Goal: Use online tool/utility: Utilize a website feature to perform a specific function

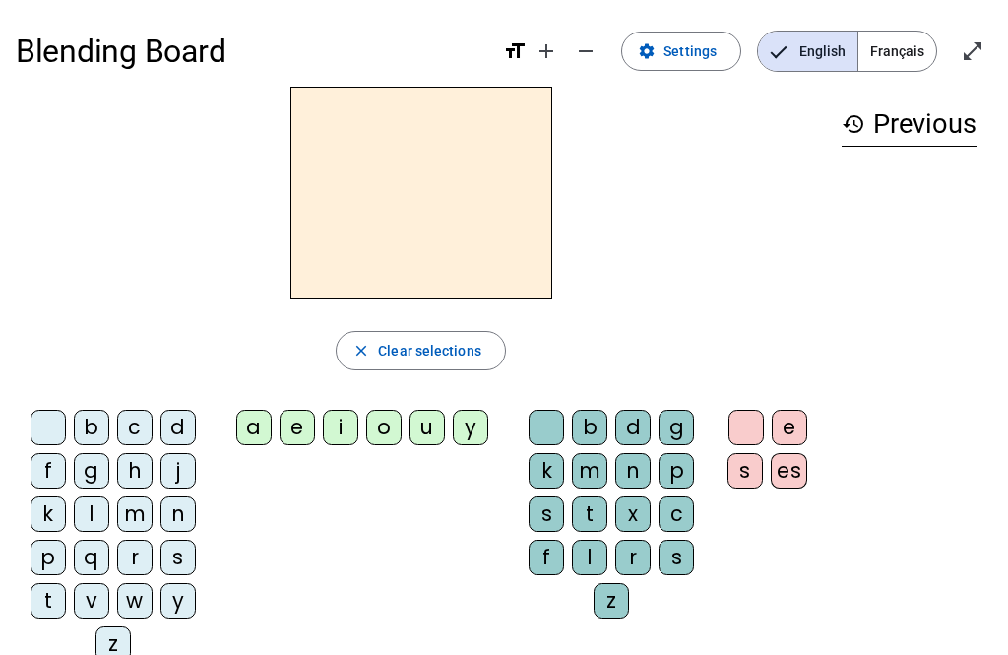
click at [540, 472] on div "k" at bounding box center [546, 470] width 35 height 35
click at [376, 433] on div "o" at bounding box center [383, 427] width 35 height 35
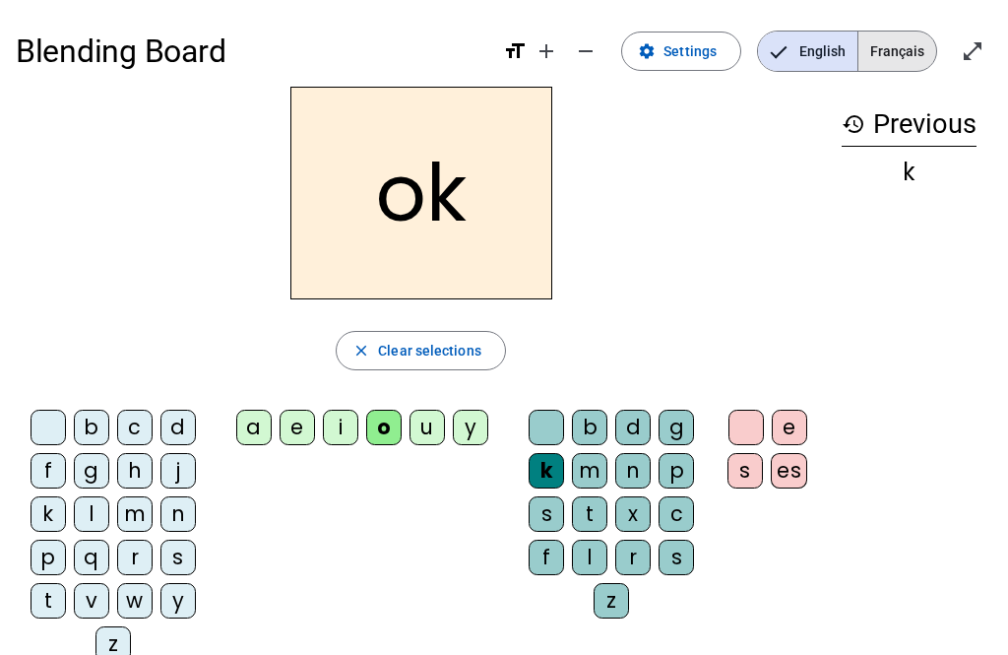
click at [755, 65] on span "Français" at bounding box center [898, 51] width 78 height 39
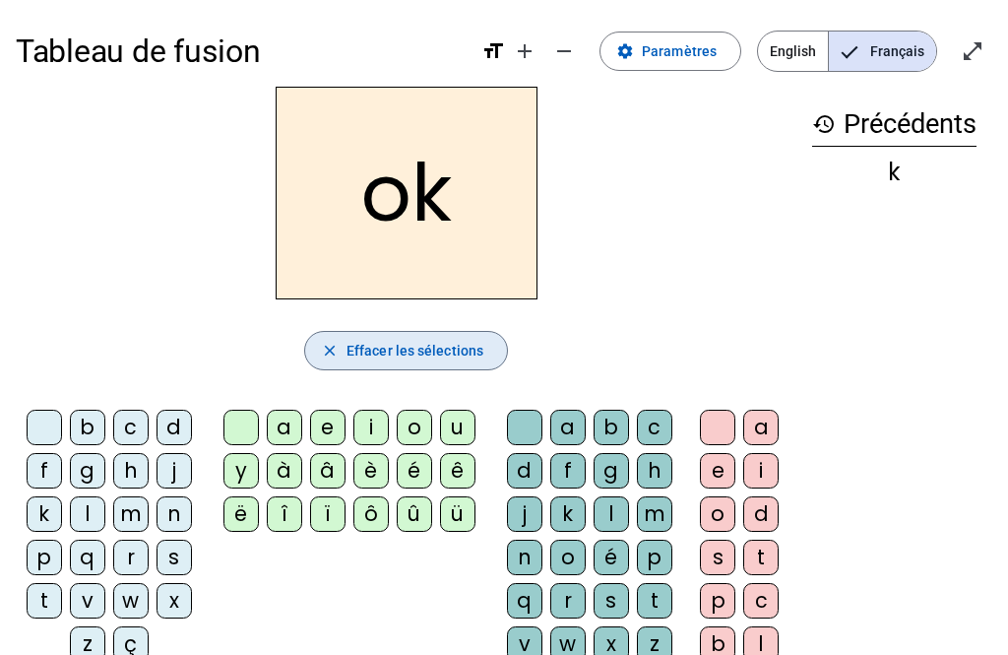
click at [452, 352] on span "Effacer les sélections" at bounding box center [415, 351] width 137 height 24
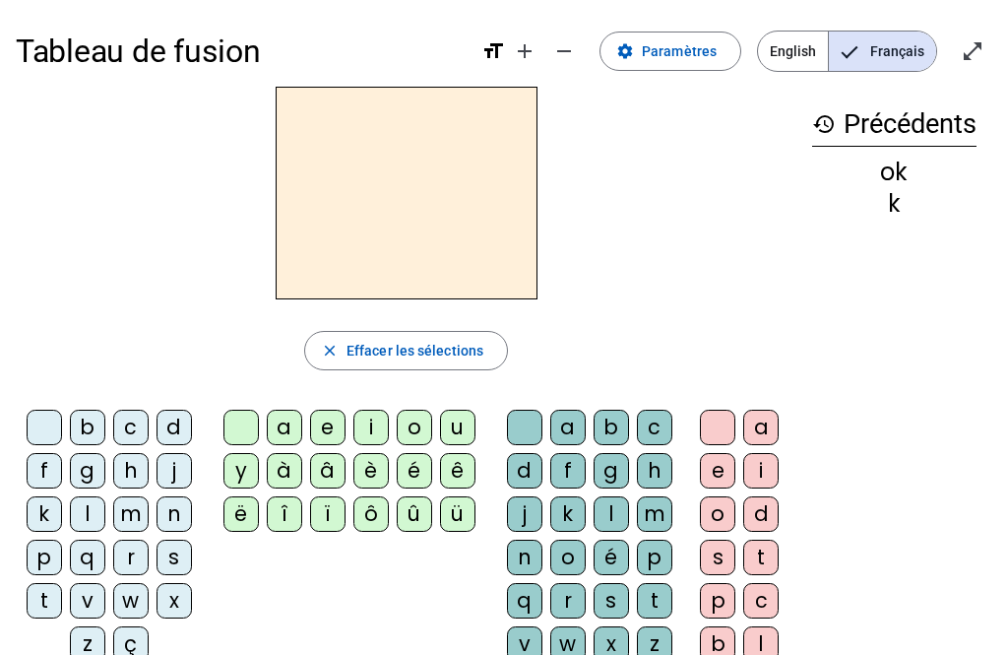
click at [130, 420] on div "c" at bounding box center [130, 427] width 35 height 35
click at [292, 423] on div "a" at bounding box center [284, 427] width 35 height 35
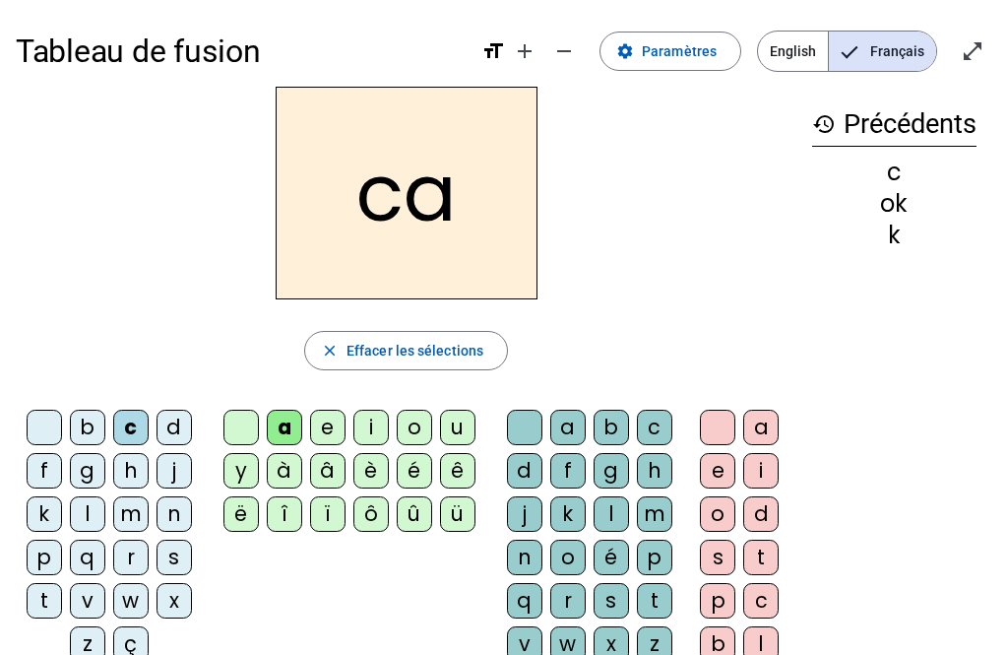
click at [324, 470] on div "â" at bounding box center [327, 470] width 35 height 35
click at [372, 475] on div "è" at bounding box center [371, 470] width 35 height 35
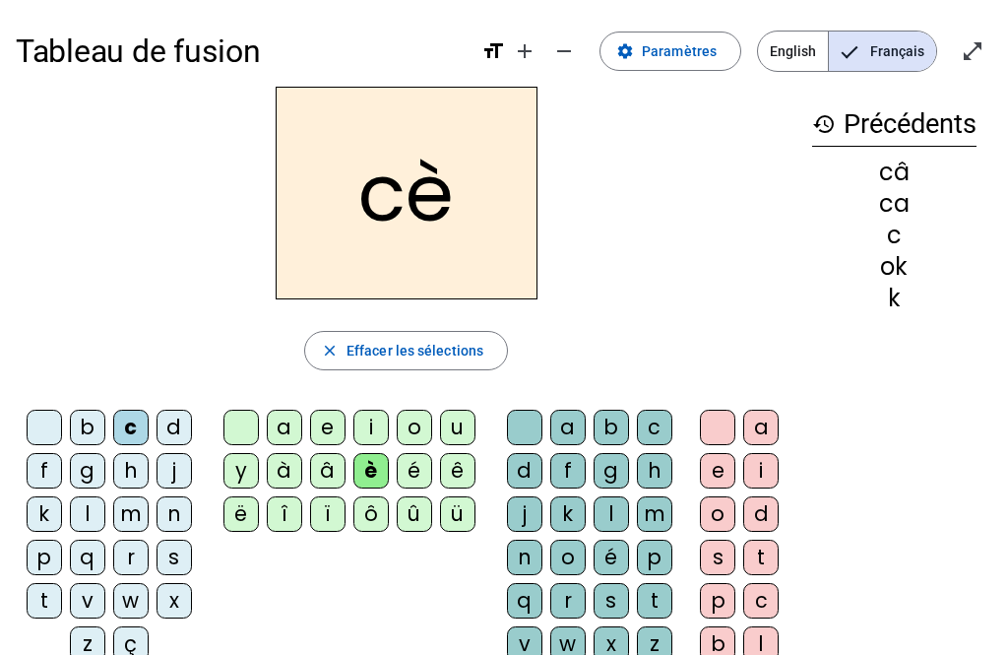
click at [378, 349] on span "Effacer les sélections" at bounding box center [415, 351] width 137 height 24
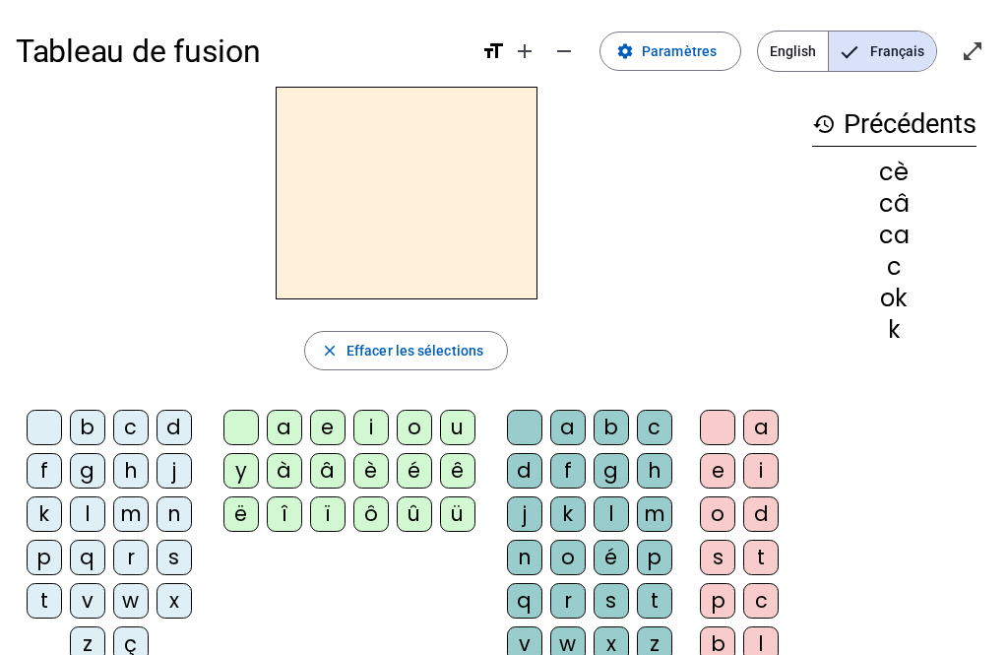
click at [114, 593] on div "w" at bounding box center [130, 600] width 35 height 35
click at [233, 501] on div "ë" at bounding box center [241, 513] width 35 height 35
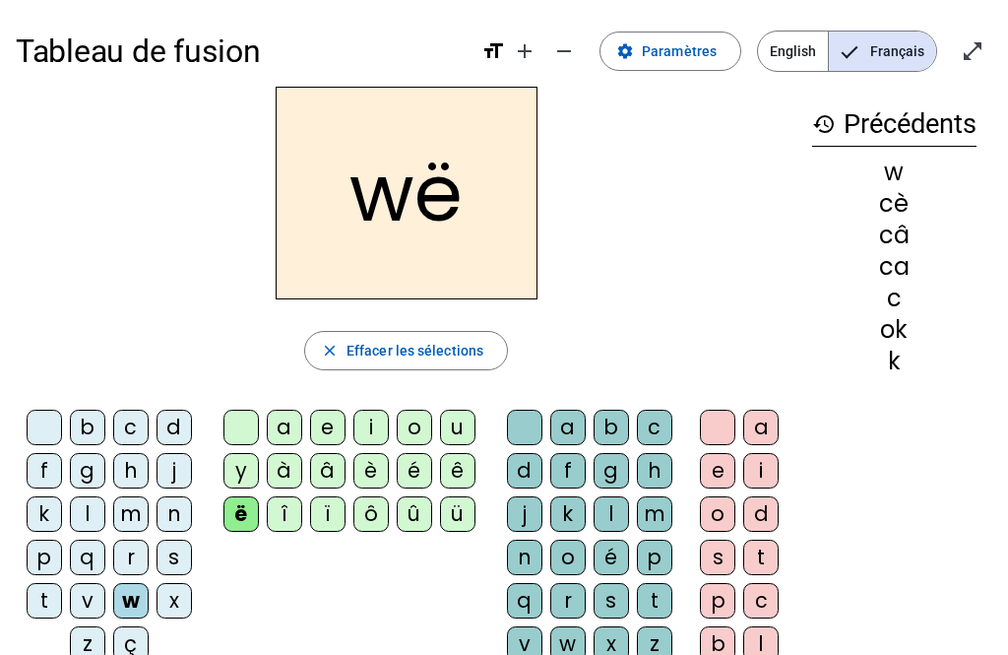
click at [251, 514] on div "ë" at bounding box center [241, 513] width 35 height 35
click at [317, 470] on div "â" at bounding box center [327, 470] width 35 height 35
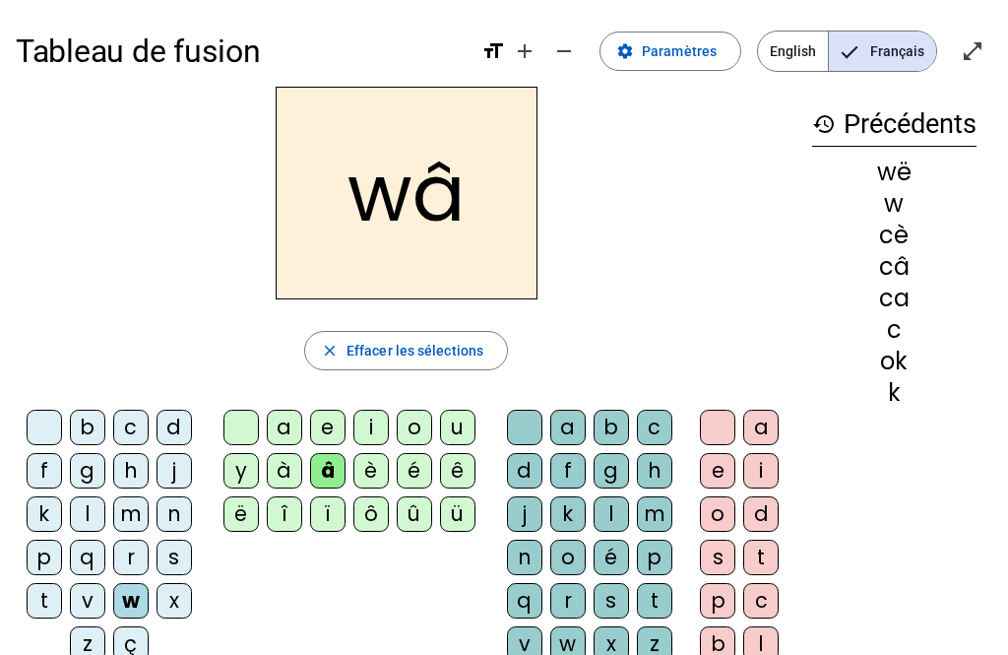
click at [230, 507] on div "ë" at bounding box center [241, 513] width 35 height 35
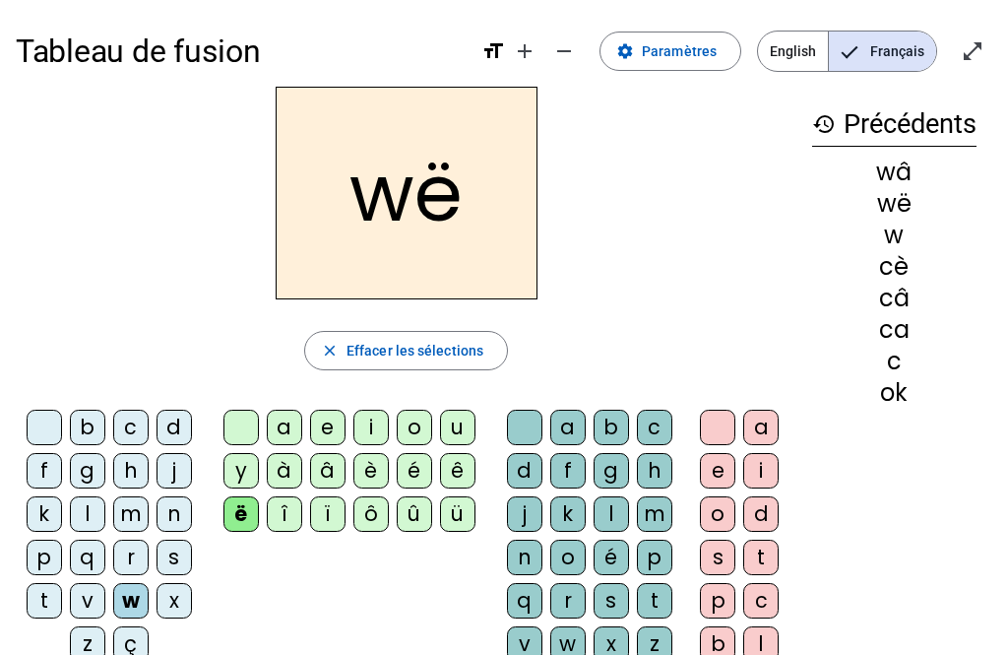
click at [617, 473] on div "g" at bounding box center [611, 470] width 35 height 35
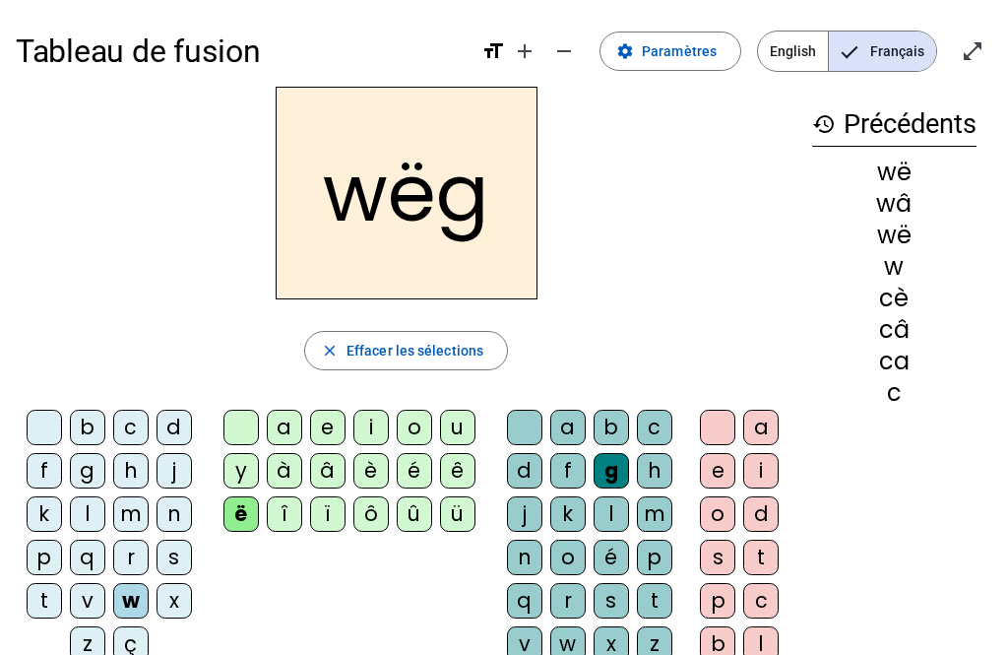
click at [447, 352] on span "Effacer les sélections" at bounding box center [415, 351] width 137 height 24
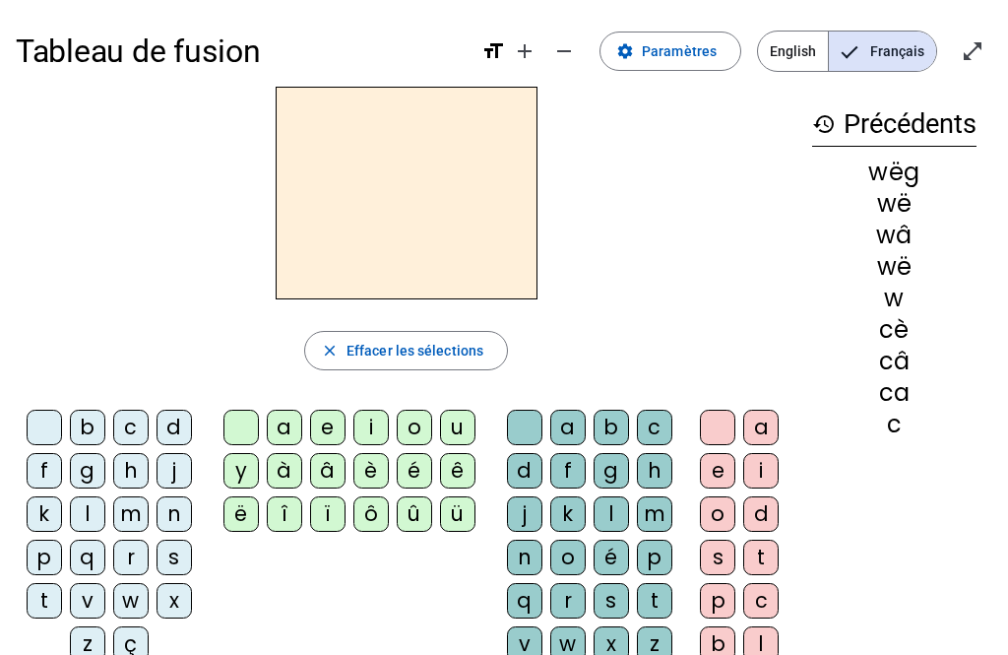
click at [669, 514] on div "m" at bounding box center [654, 513] width 35 height 35
click at [616, 512] on div "l" at bounding box center [611, 513] width 35 height 35
click at [668, 516] on div "m" at bounding box center [654, 513] width 35 height 35
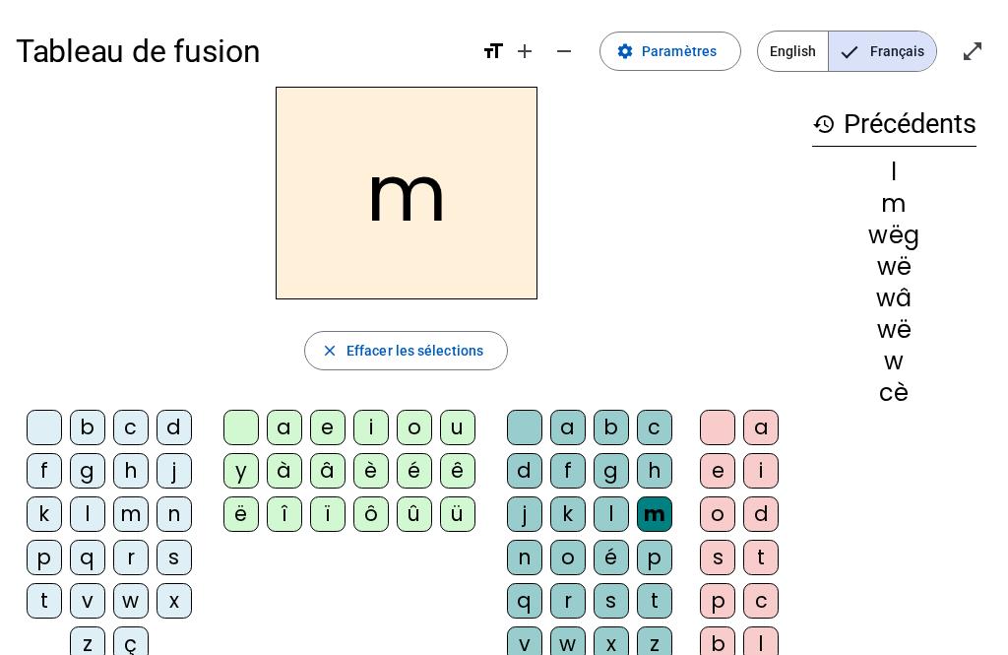
click at [422, 522] on div "û" at bounding box center [414, 513] width 35 height 35
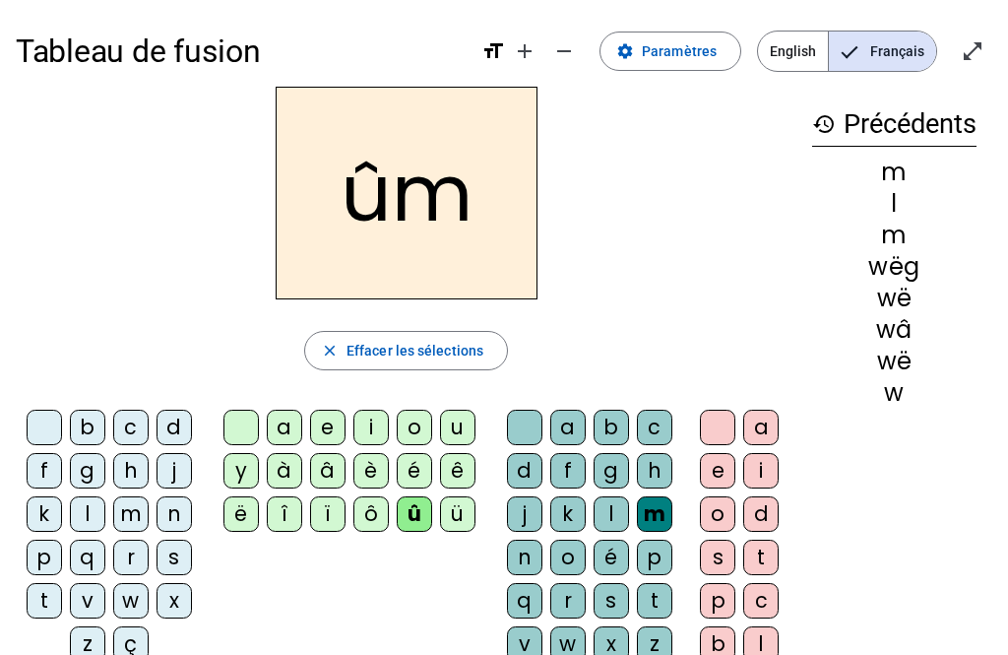
click at [643, 463] on div "h" at bounding box center [654, 470] width 35 height 35
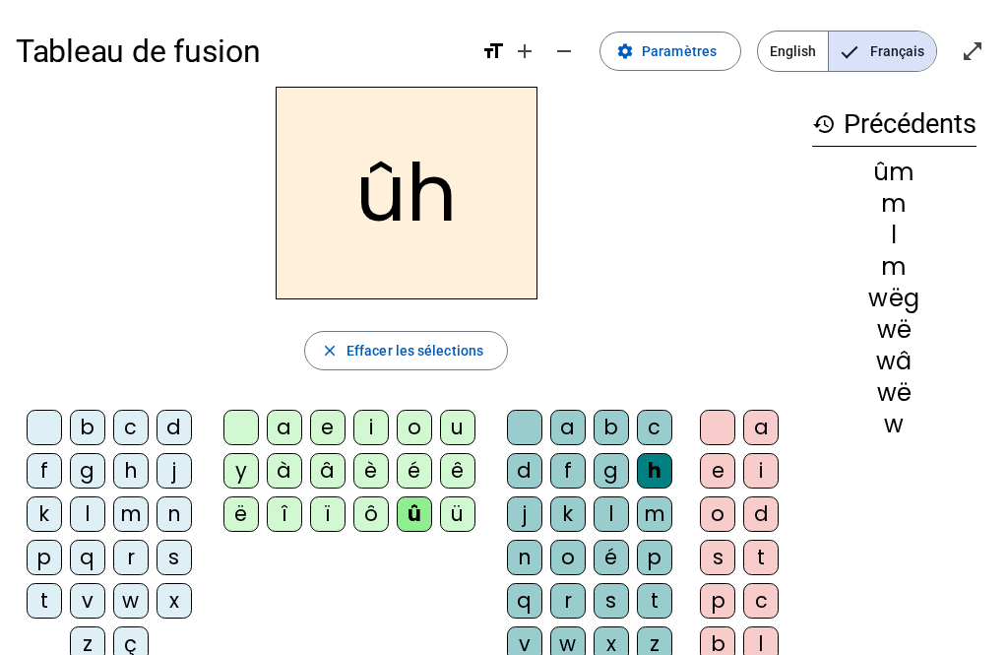
click at [637, 506] on div "m" at bounding box center [654, 513] width 35 height 35
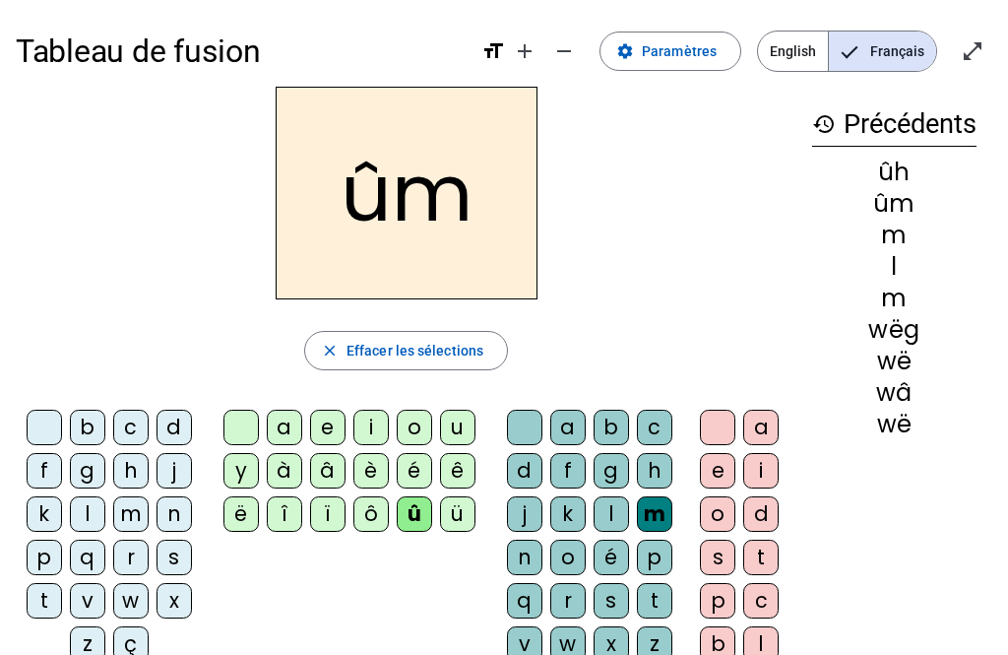
click at [588, 544] on letter-bubble "o" at bounding box center [572, 561] width 43 height 43
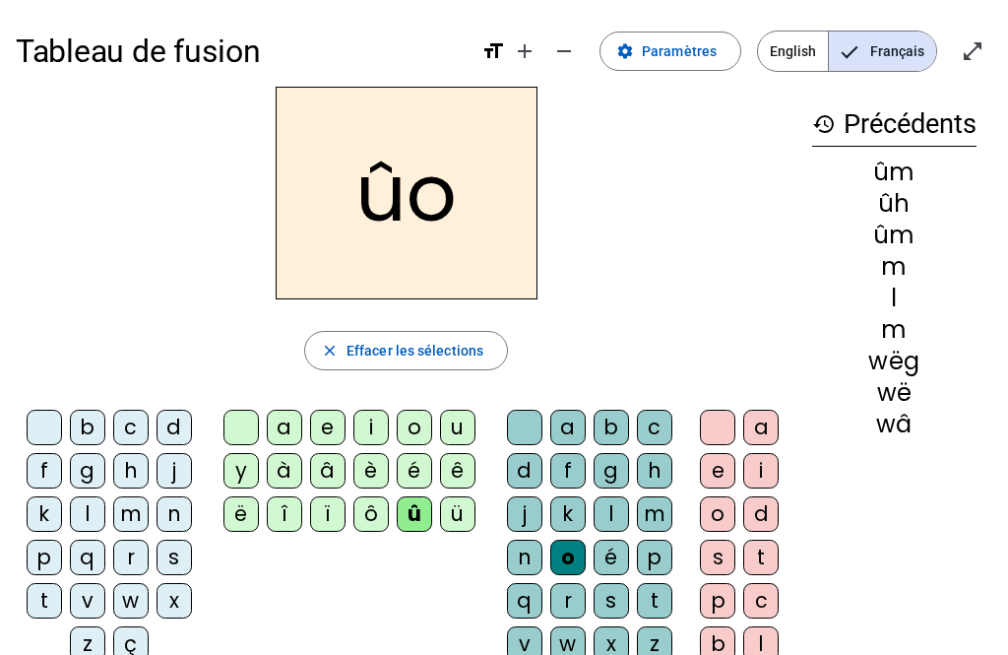
click at [571, 484] on div "f" at bounding box center [568, 470] width 35 height 35
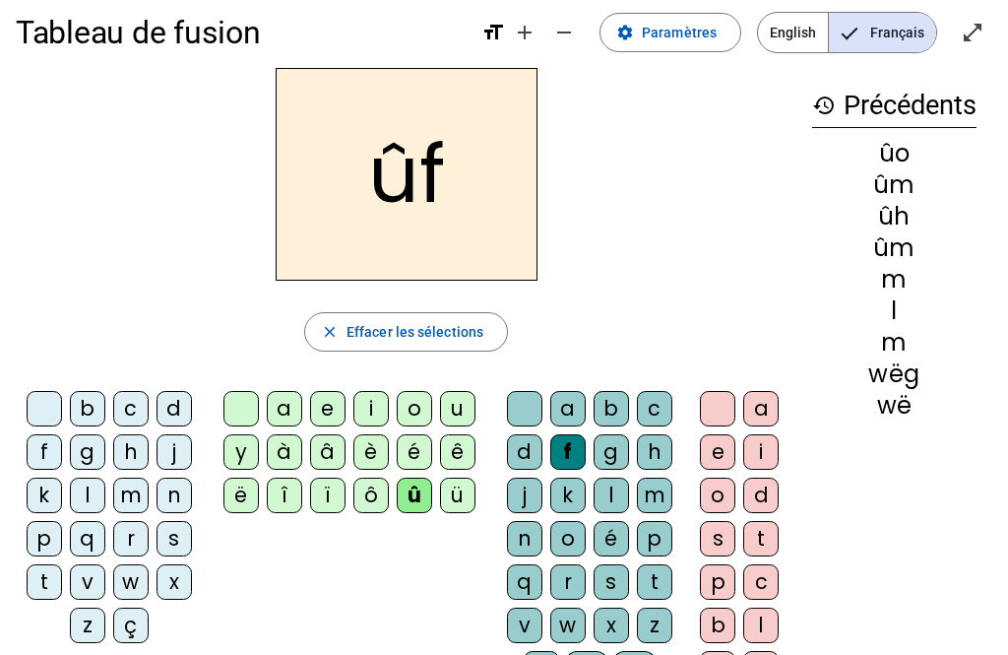
scroll to position [88, 0]
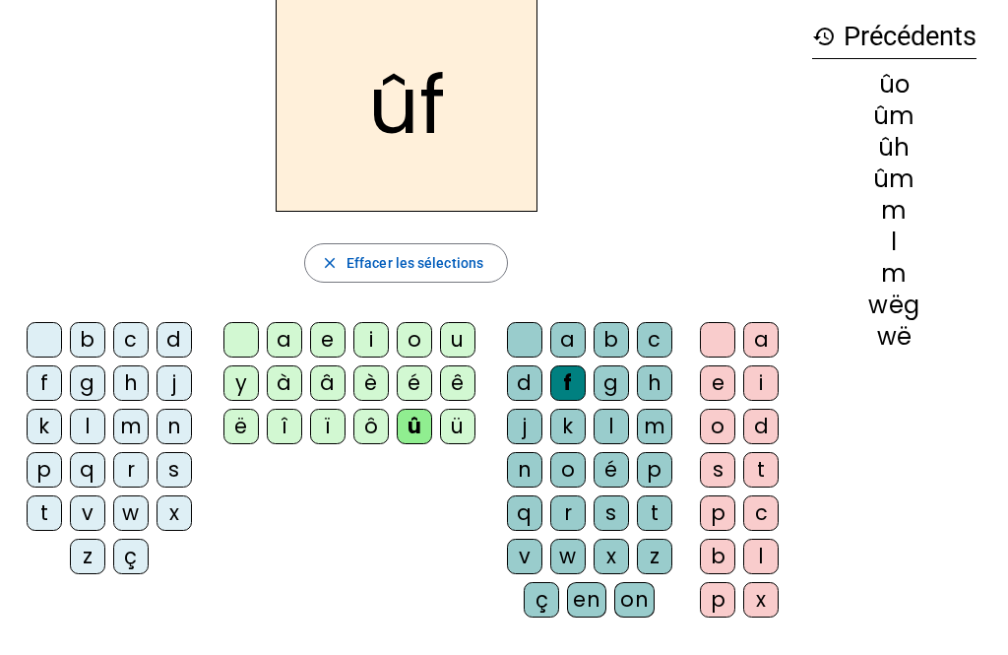
click at [540, 566] on div "v" at bounding box center [524, 556] width 35 height 35
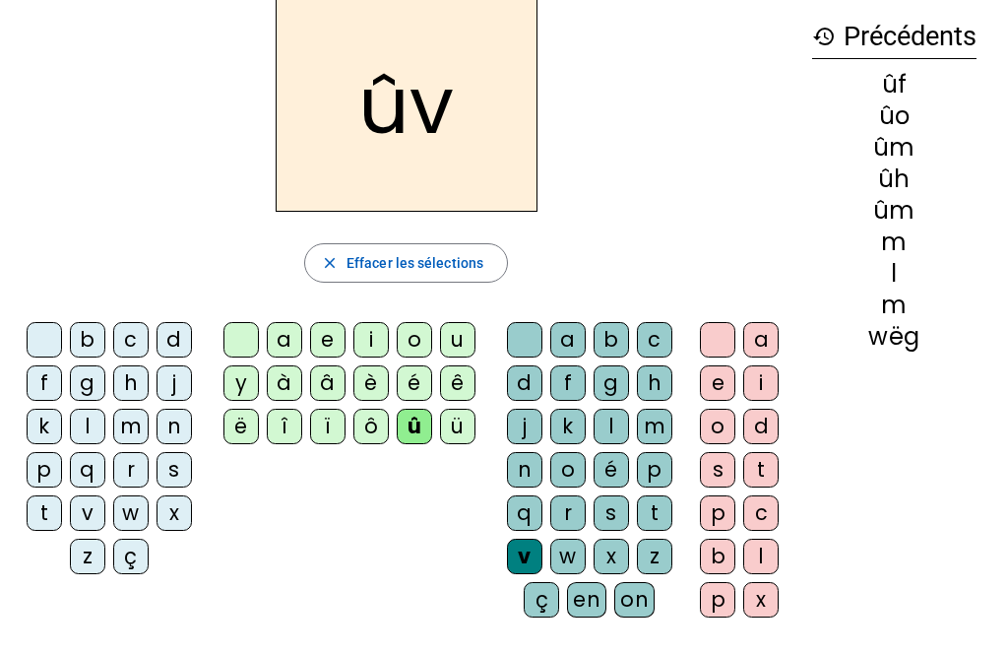
click at [647, 600] on div "on" at bounding box center [635, 599] width 40 height 35
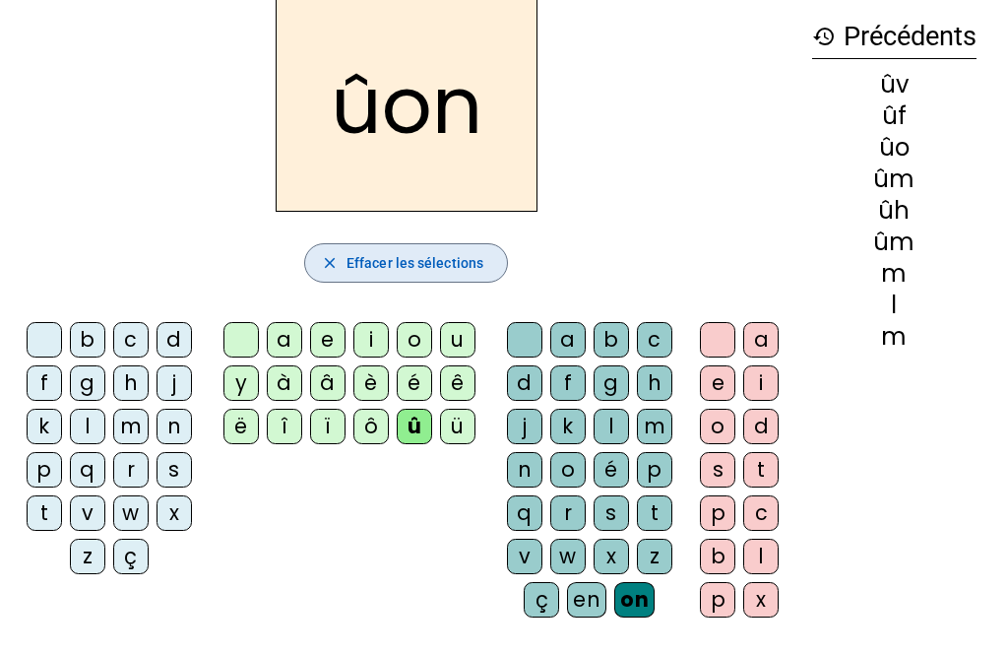
click at [441, 268] on span "Effacer les sélections" at bounding box center [415, 263] width 137 height 24
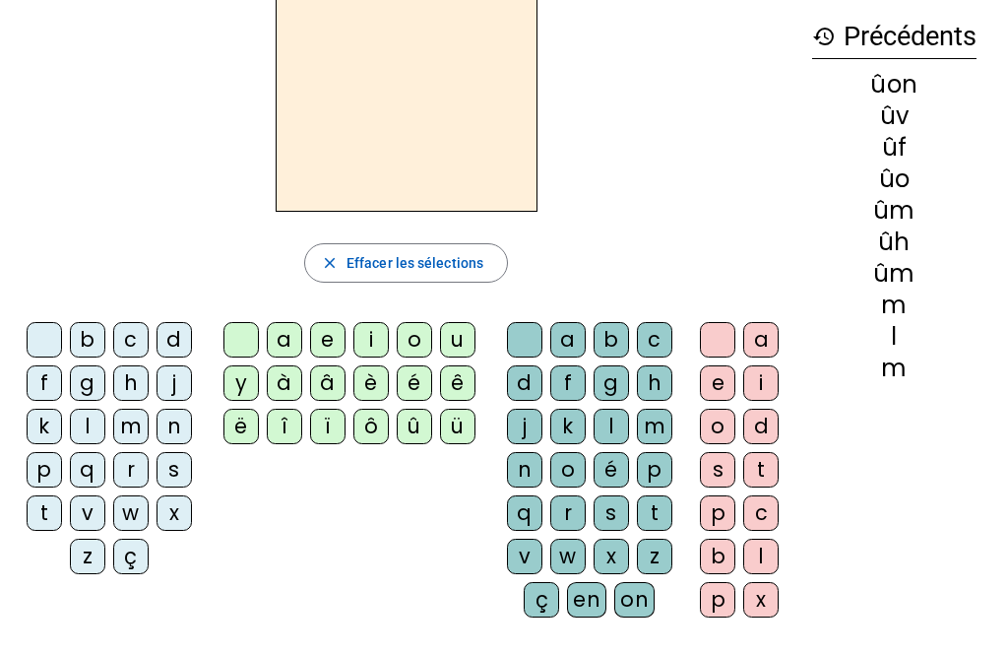
click at [718, 367] on div "e" at bounding box center [717, 382] width 35 height 35
click at [755, 339] on div "a" at bounding box center [761, 339] width 35 height 35
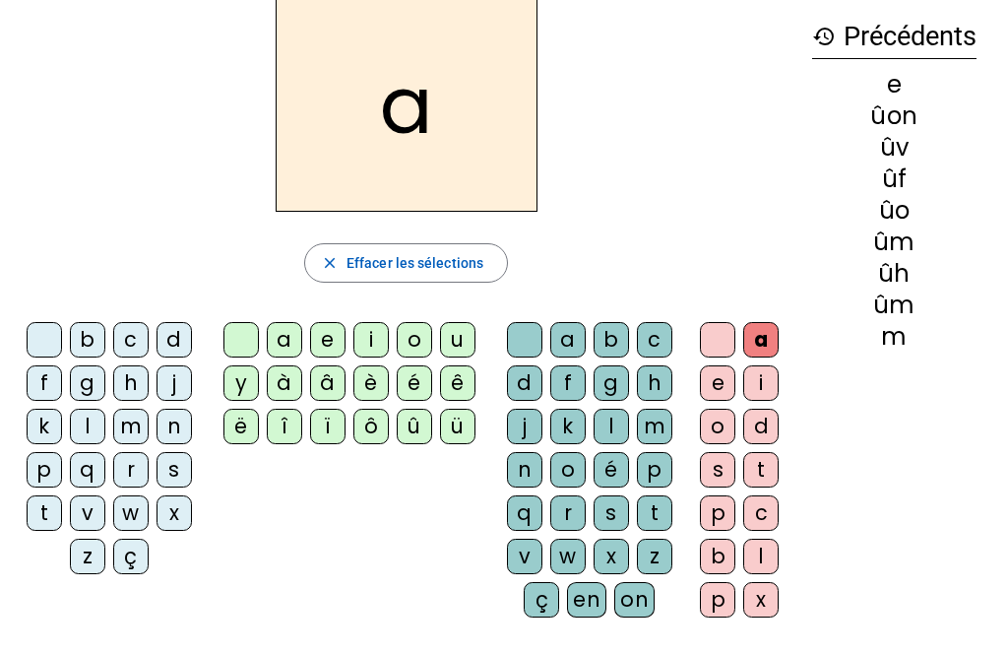
click at [708, 384] on div "e" at bounding box center [717, 382] width 35 height 35
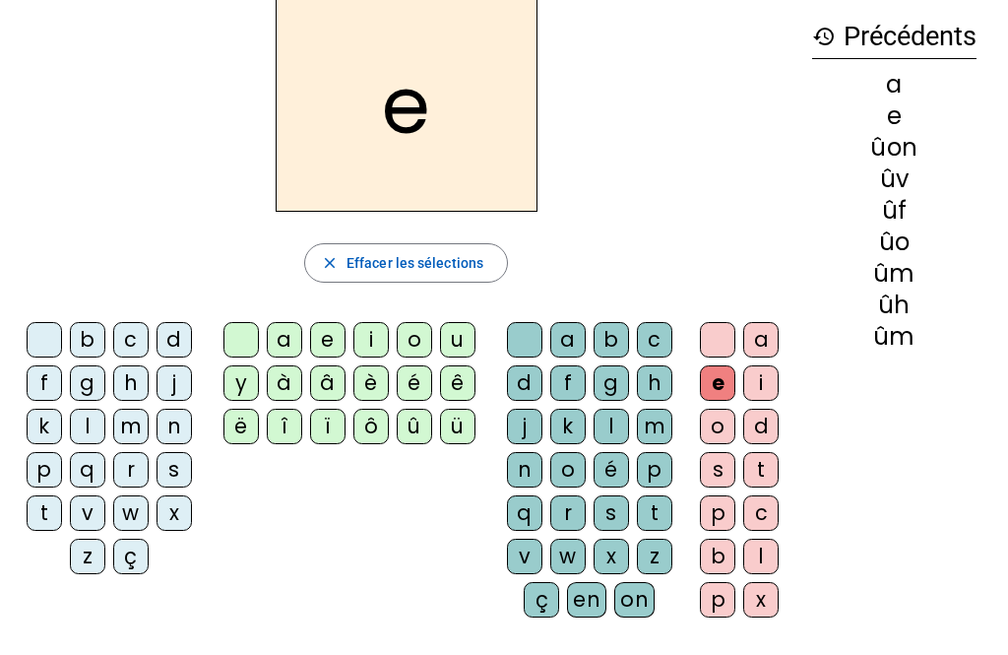
click at [730, 435] on div "o" at bounding box center [717, 426] width 35 height 35
click at [755, 373] on div "i" at bounding box center [761, 382] width 35 height 35
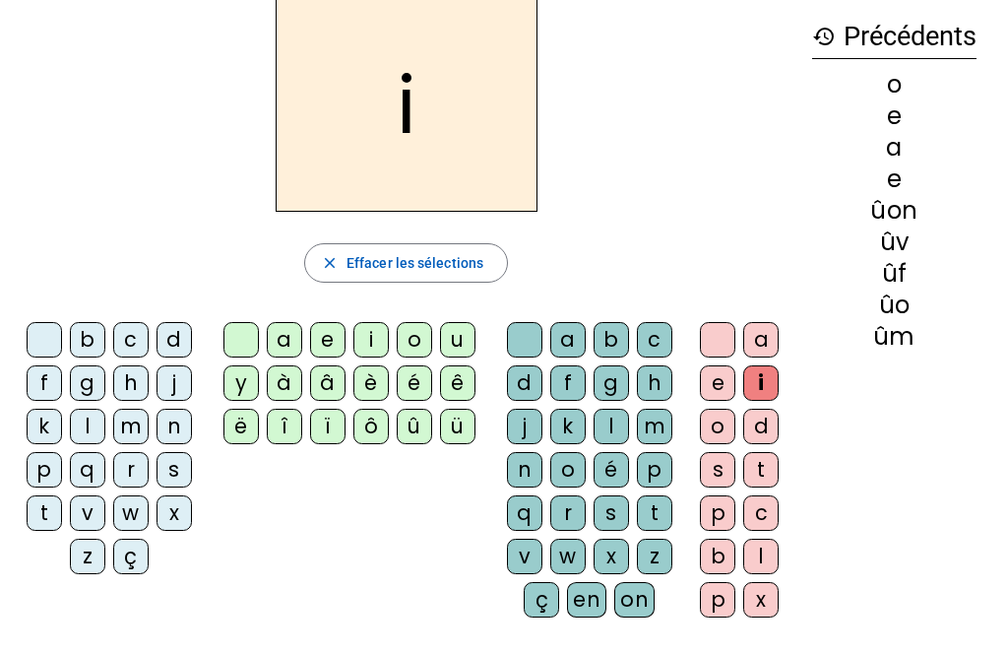
click at [704, 430] on div "o" at bounding box center [717, 426] width 35 height 35
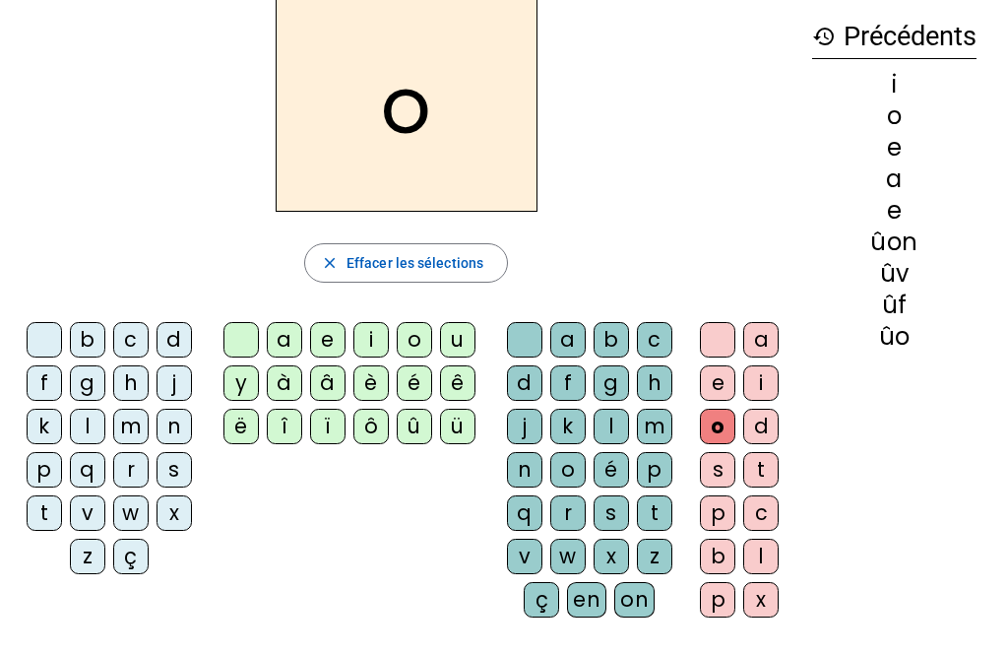
click at [460, 332] on div "u" at bounding box center [457, 339] width 35 height 35
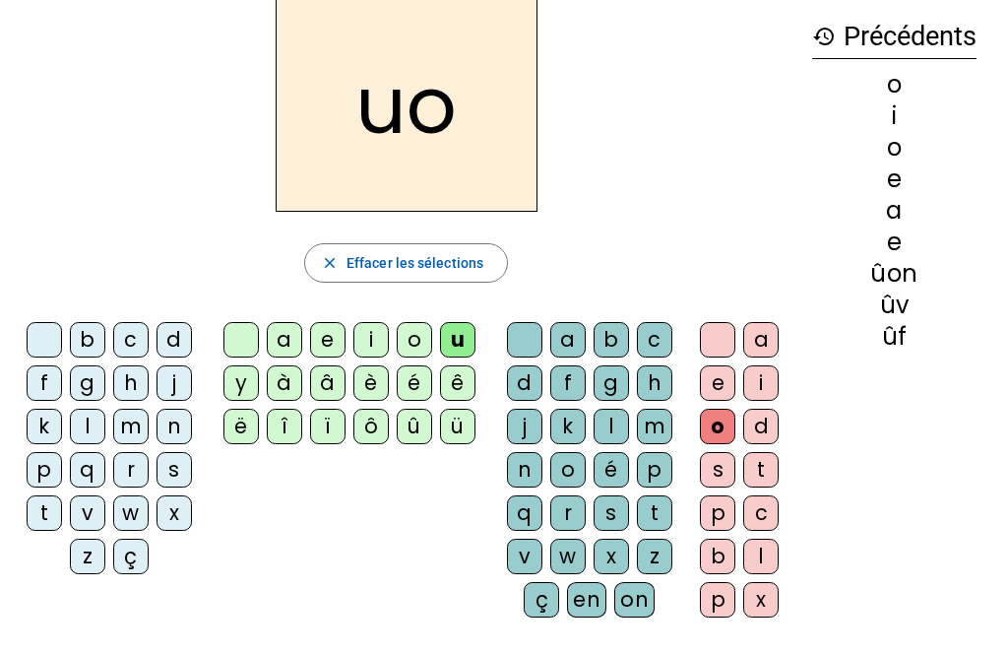
click at [427, 258] on span "Effacer les sélections" at bounding box center [415, 263] width 137 height 24
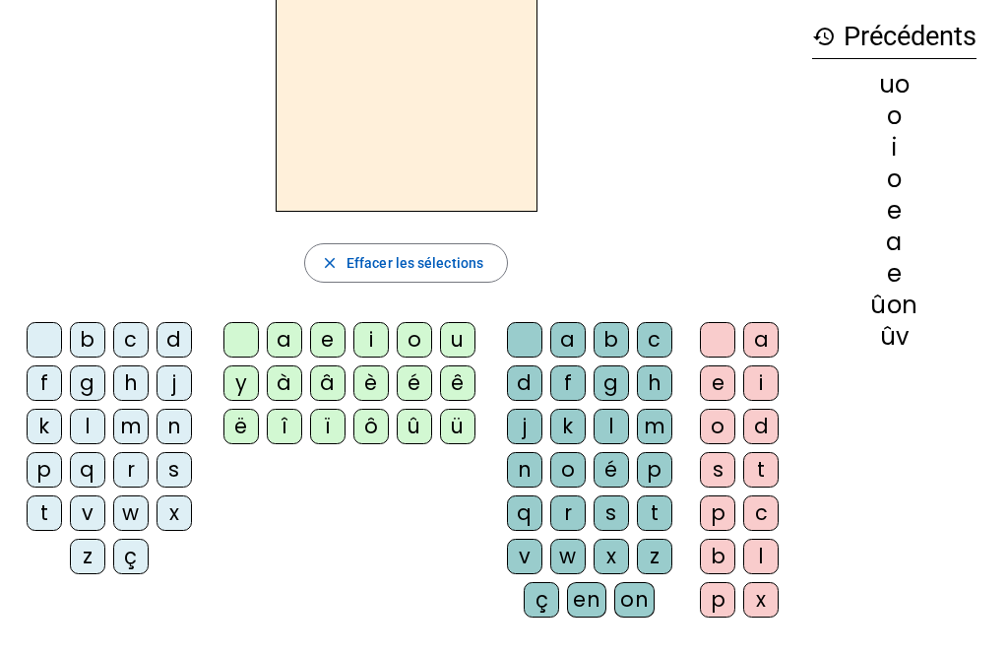
click at [464, 315] on div "a e i o u y à â è é ê ë [PERSON_NAME] ô û ü" at bounding box center [353, 387] width 285 height 146
click at [459, 333] on div "u" at bounding box center [457, 339] width 35 height 35
click at [752, 329] on div "a" at bounding box center [761, 339] width 35 height 35
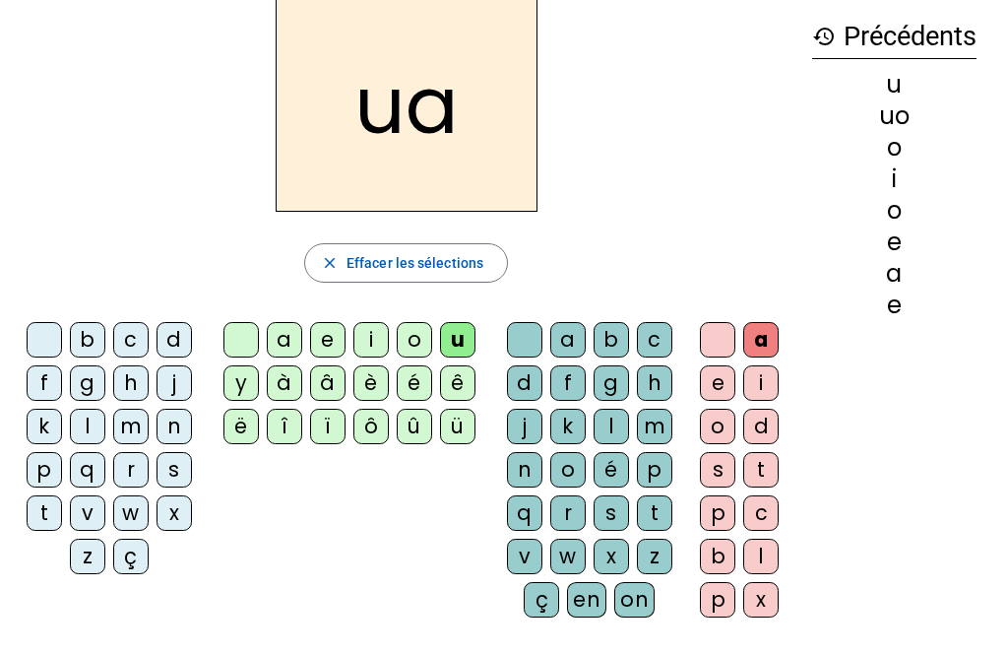
click at [716, 385] on div "e" at bounding box center [717, 382] width 35 height 35
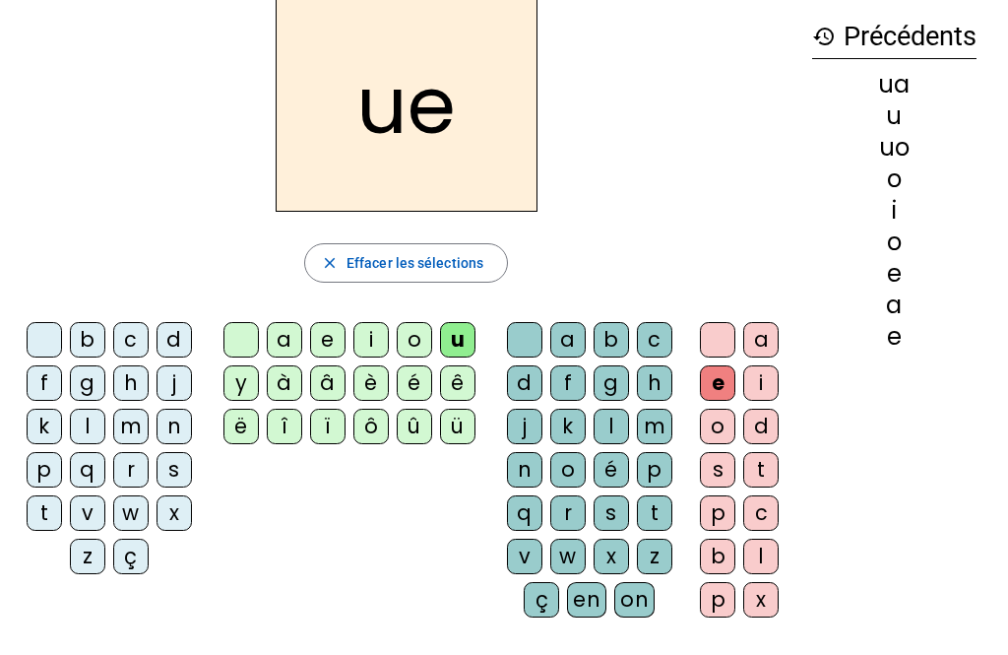
click at [755, 425] on div "d" at bounding box center [761, 426] width 35 height 35
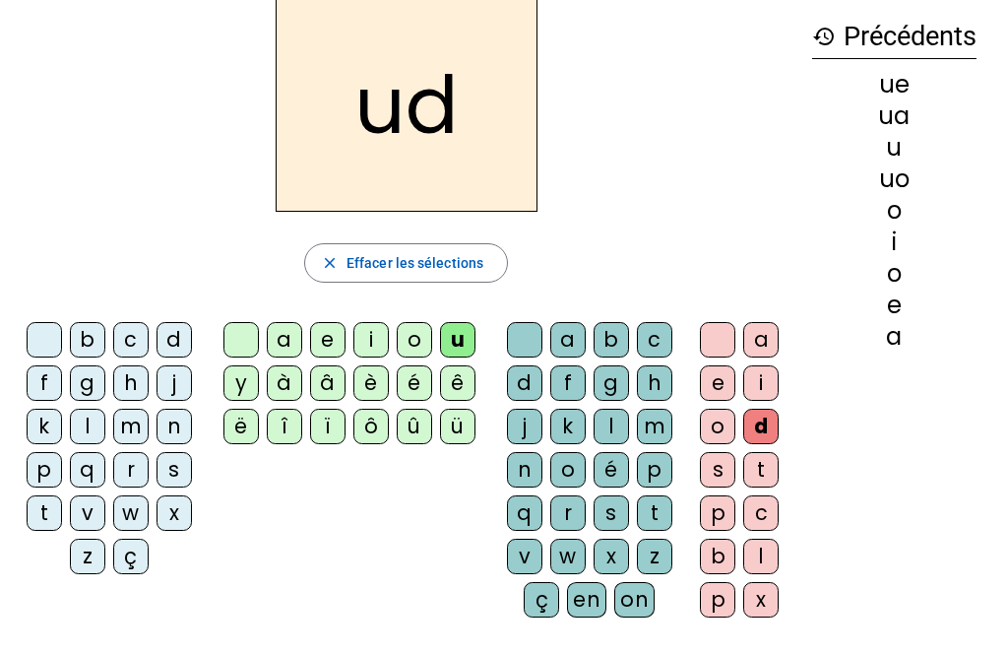
click at [729, 433] on div "o" at bounding box center [717, 426] width 35 height 35
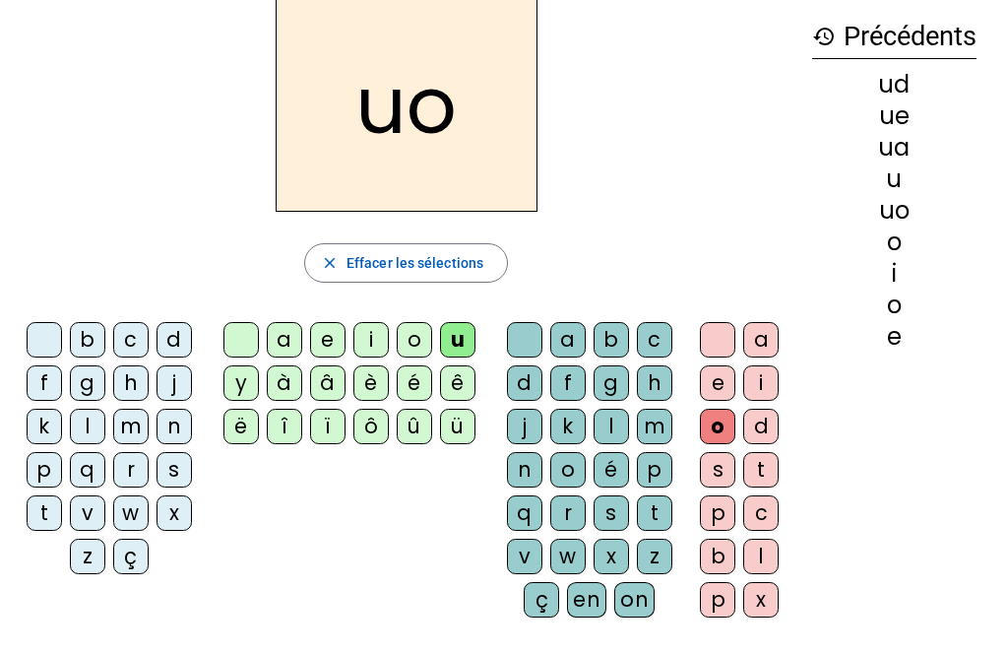
click at [732, 423] on div "o" at bounding box center [717, 426] width 35 height 35
click at [746, 442] on div "d" at bounding box center [761, 426] width 35 height 35
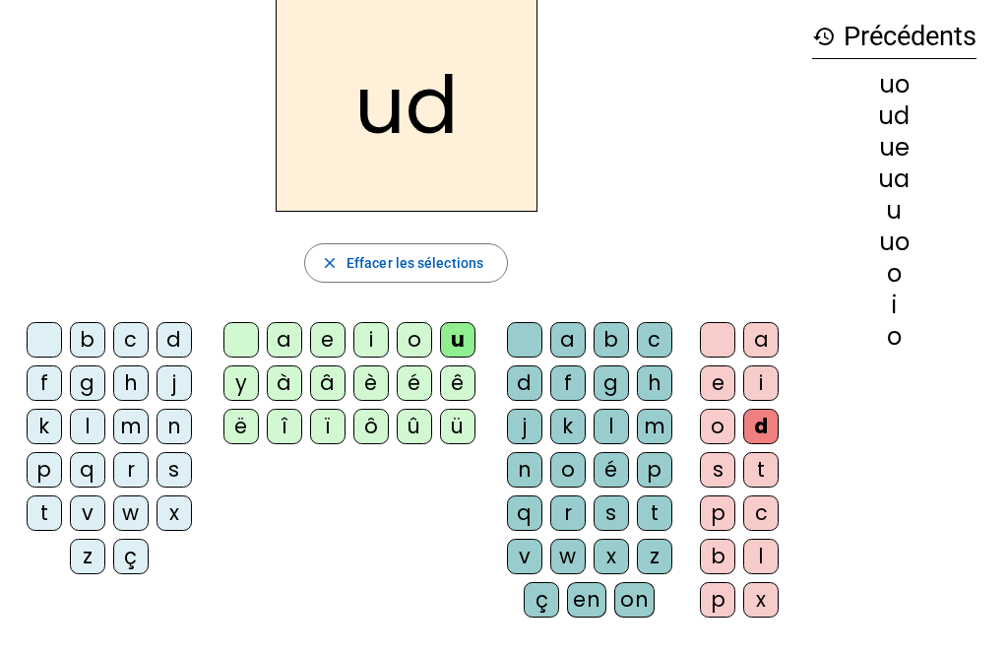
click at [755, 553] on div "l" at bounding box center [761, 556] width 35 height 35
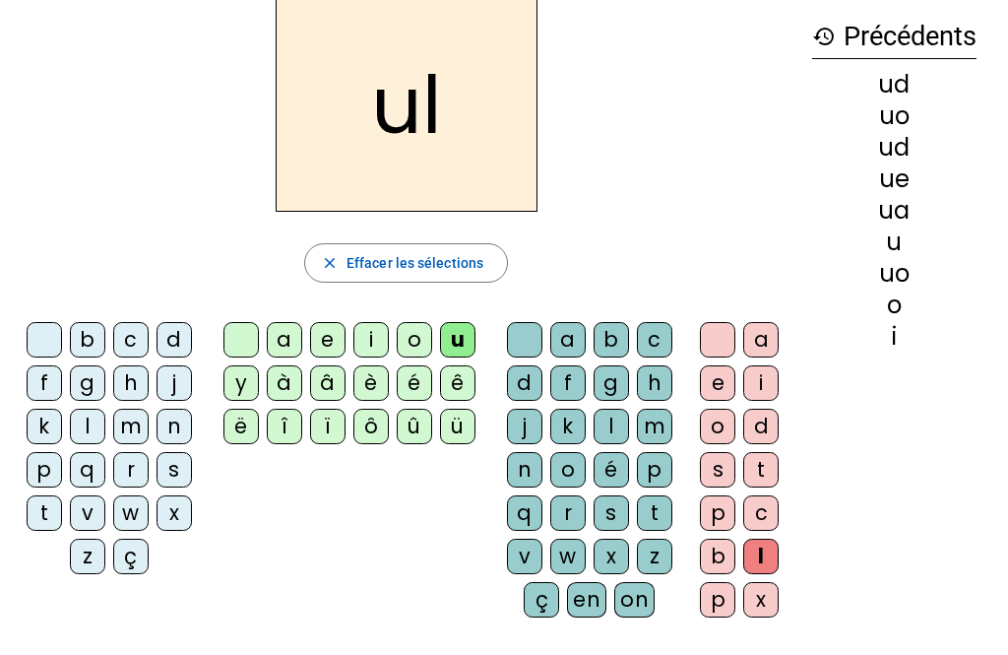
click at [755, 592] on div "x" at bounding box center [761, 599] width 35 height 35
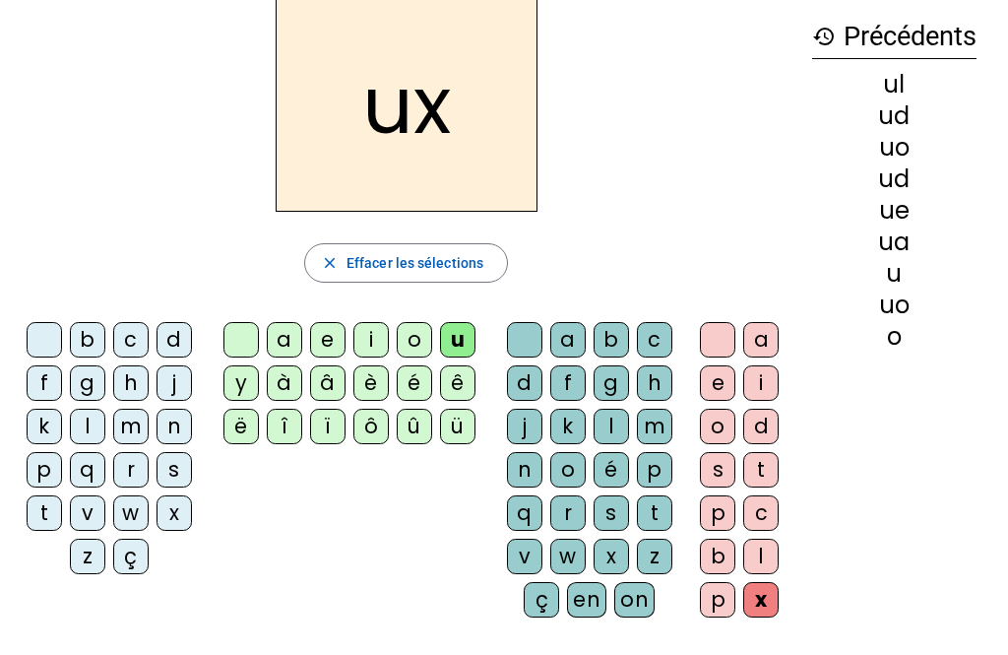
click at [704, 569] on div "b" at bounding box center [717, 556] width 35 height 35
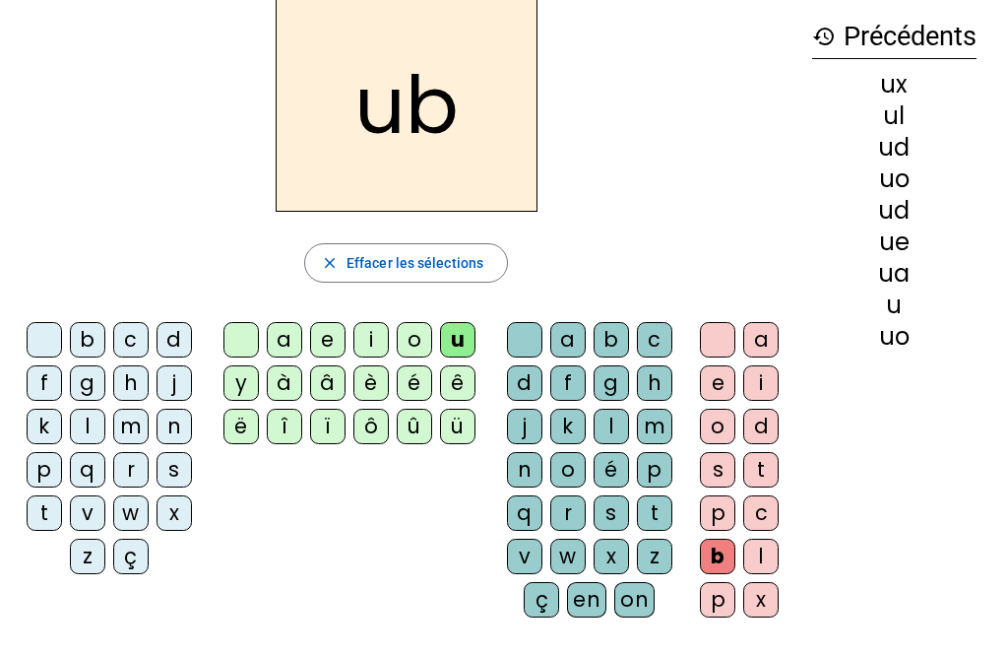
click at [620, 616] on div "on" at bounding box center [635, 599] width 40 height 35
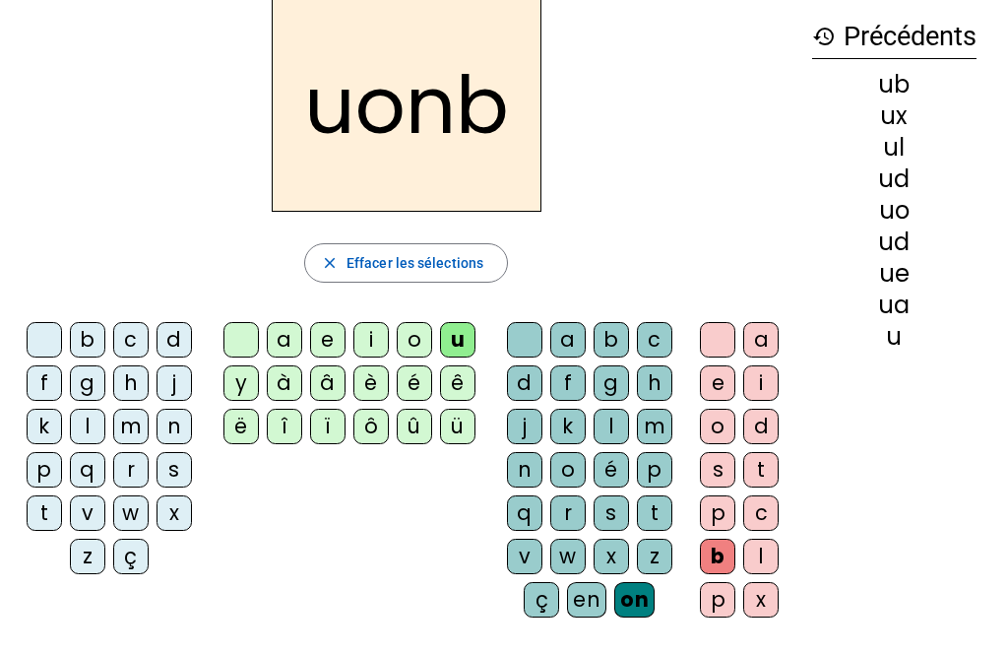
click at [570, 600] on div "en" at bounding box center [586, 599] width 39 height 35
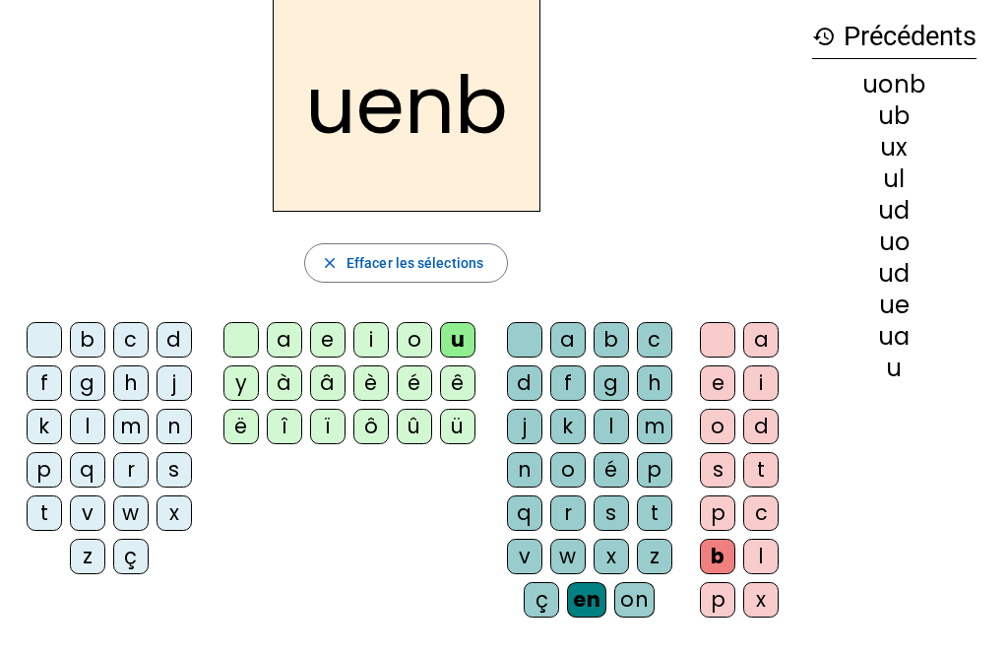
click at [630, 616] on div "on" at bounding box center [635, 599] width 40 height 35
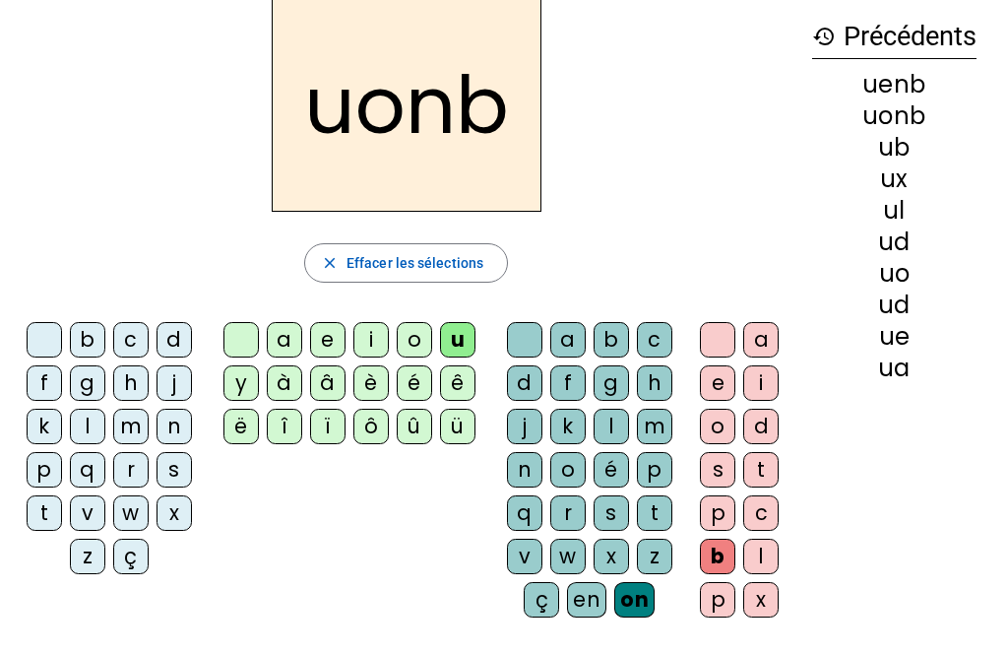
click at [628, 595] on div "on" at bounding box center [635, 599] width 40 height 35
click at [642, 602] on div "on" at bounding box center [635, 599] width 40 height 35
click at [601, 601] on div "en" at bounding box center [586, 599] width 39 height 35
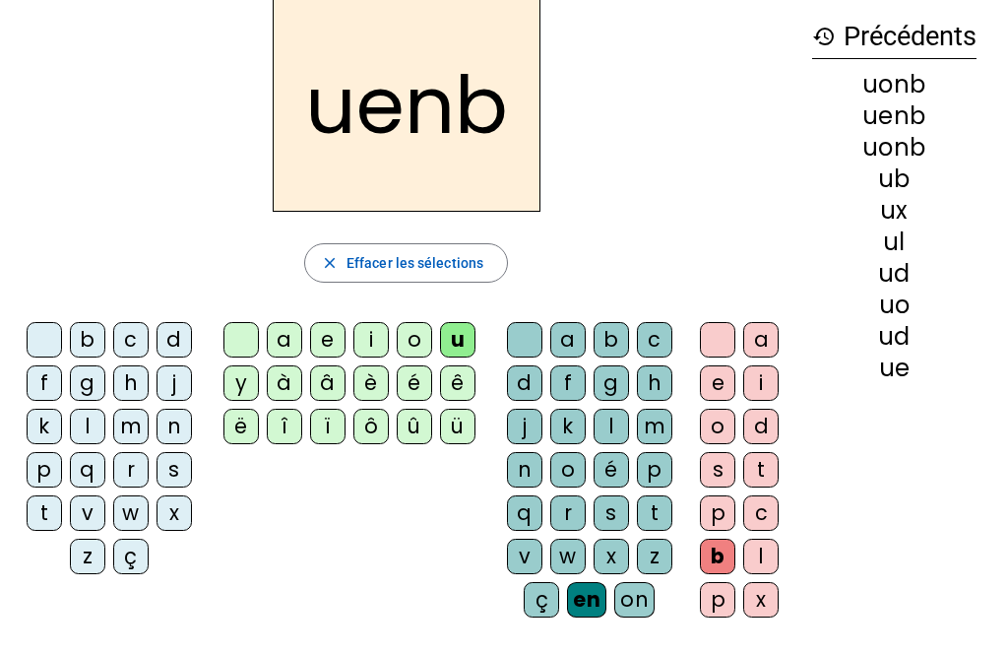
click at [603, 611] on div "en" at bounding box center [586, 599] width 39 height 35
click at [570, 622] on letter-bubble "en" at bounding box center [590, 603] width 47 height 43
click at [550, 647] on div "Tableau de fusion format_size add remove settings Paramètres English Français o…" at bounding box center [504, 376] width 1008 height 928
click at [605, 609] on div "en" at bounding box center [586, 599] width 39 height 35
click at [605, 605] on div "en" at bounding box center [586, 599] width 39 height 35
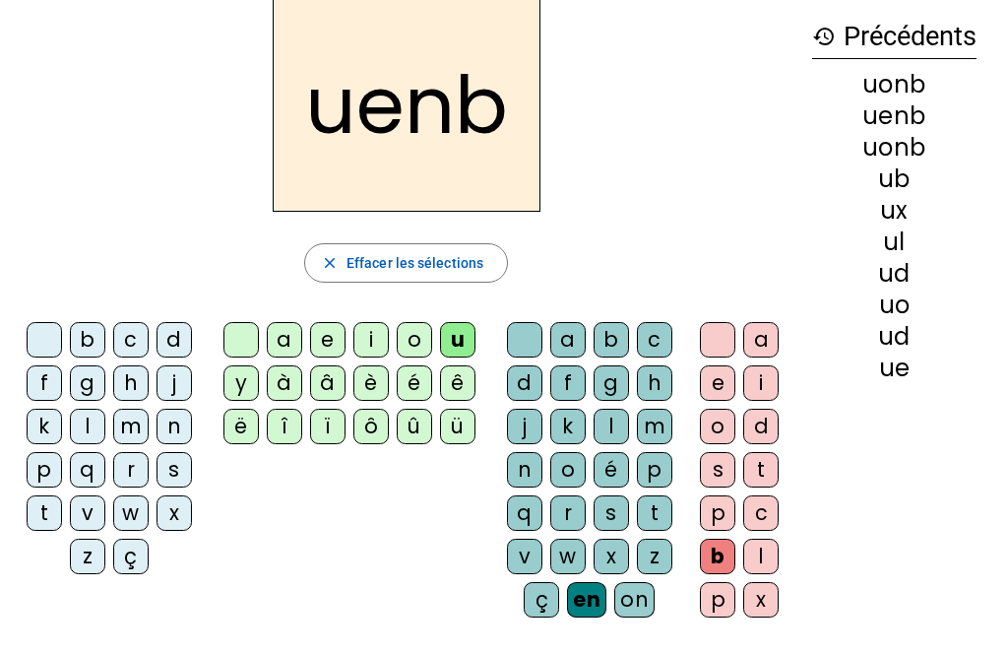
click at [635, 610] on div "on" at bounding box center [635, 599] width 40 height 35
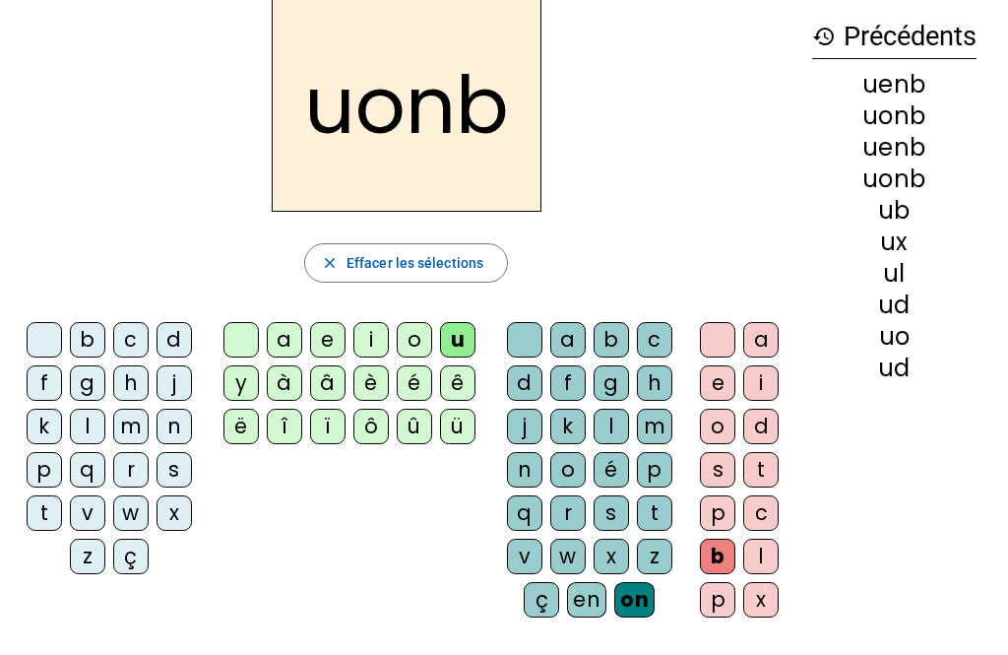
click at [603, 601] on div "en" at bounding box center [586, 599] width 39 height 35
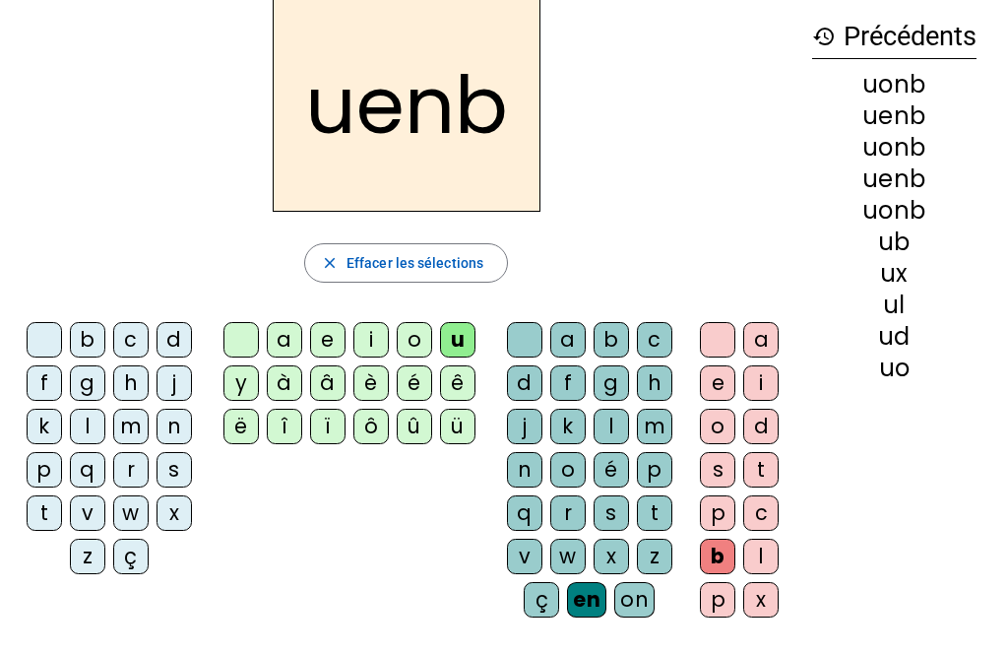
click at [647, 601] on div "on" at bounding box center [635, 599] width 40 height 35
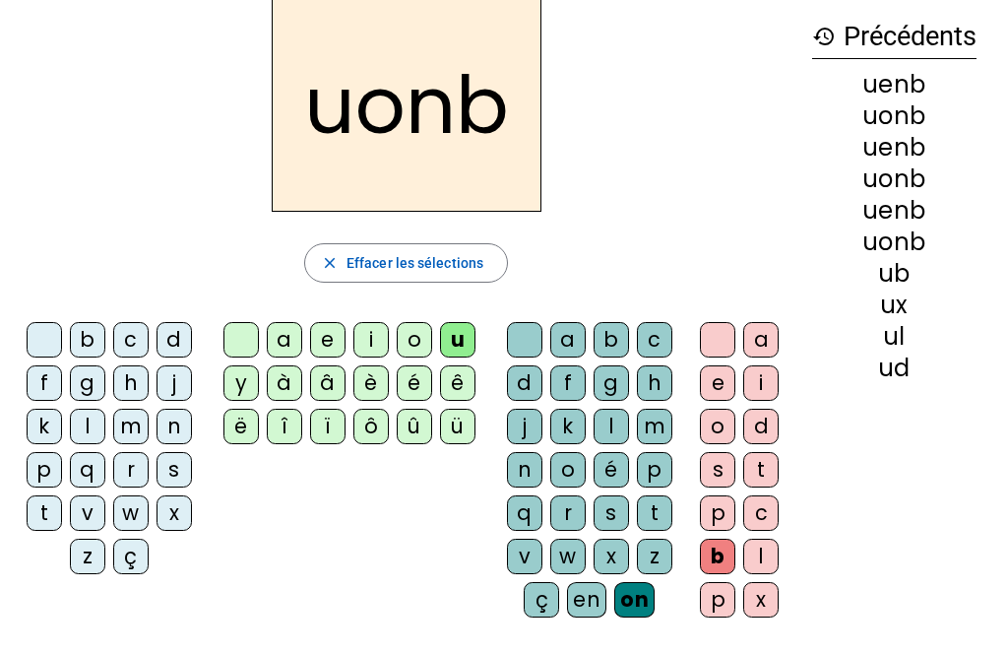
click at [601, 601] on div "en" at bounding box center [586, 599] width 39 height 35
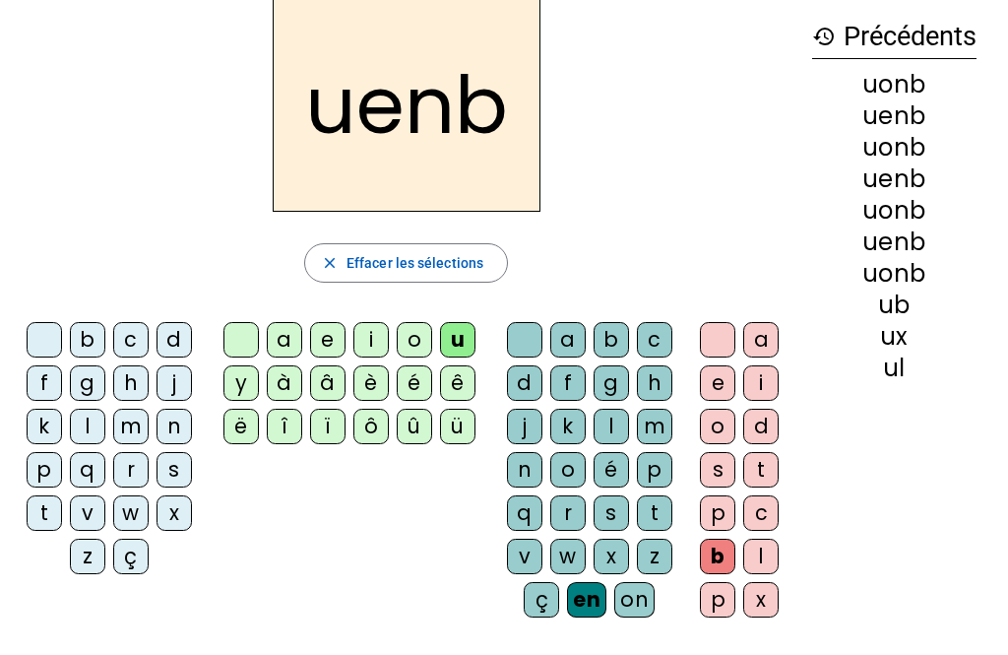
click at [647, 613] on div "on" at bounding box center [635, 599] width 40 height 35
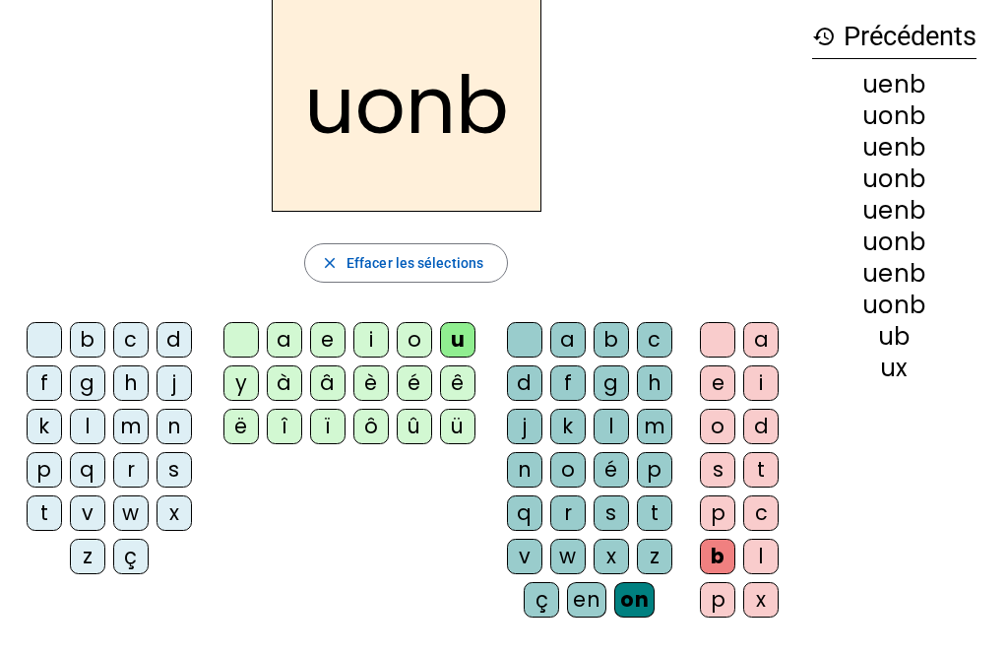
click at [568, 615] on div "en" at bounding box center [586, 599] width 39 height 35
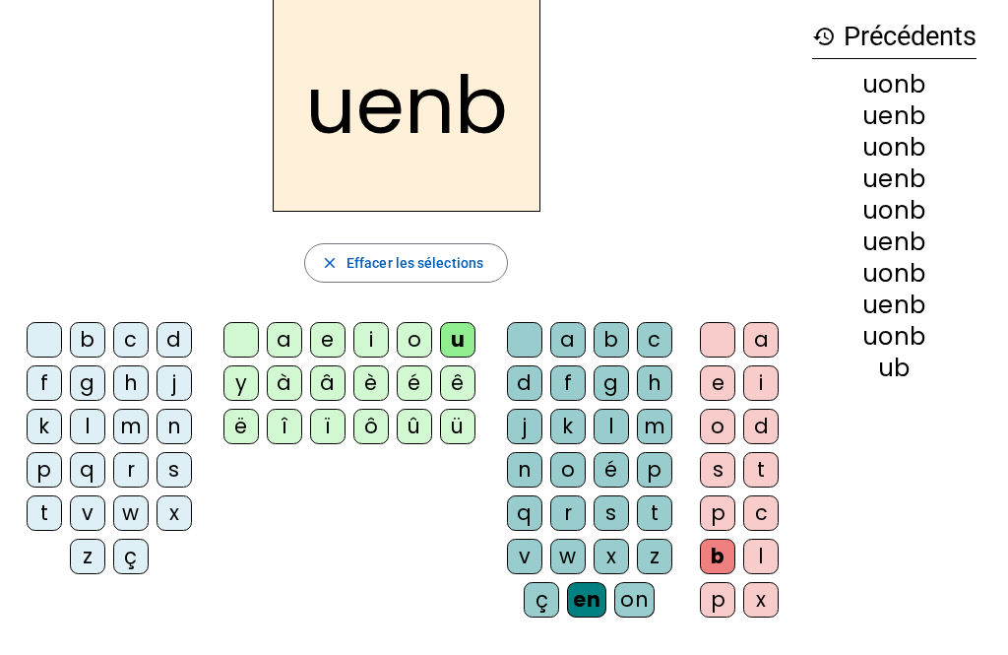
click at [624, 616] on div "on" at bounding box center [635, 599] width 40 height 35
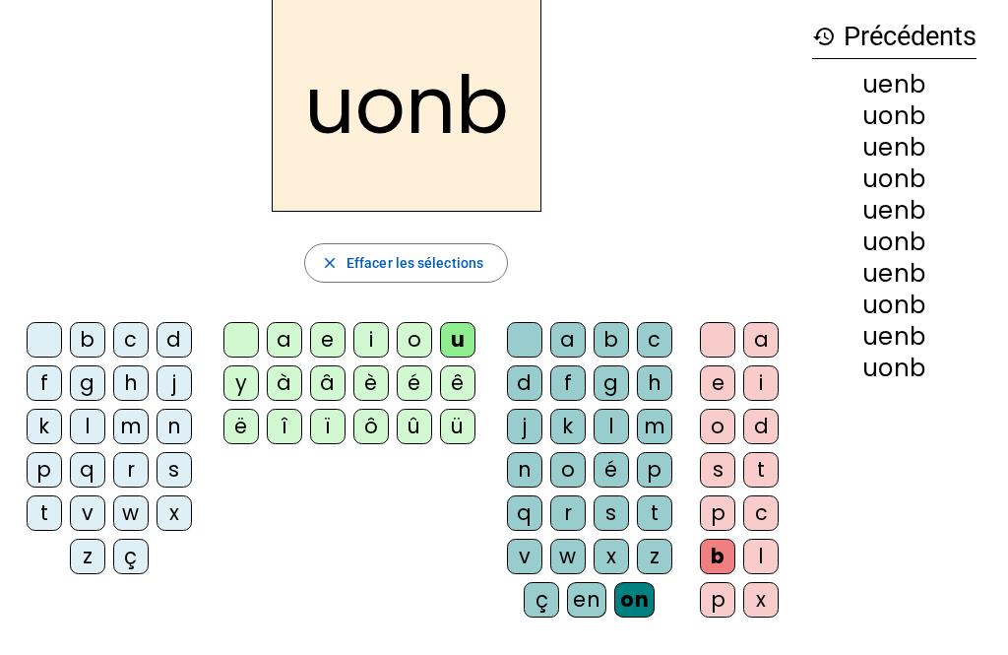
click at [619, 608] on div "on" at bounding box center [635, 599] width 40 height 35
click at [554, 599] on div "ç" at bounding box center [541, 599] width 35 height 35
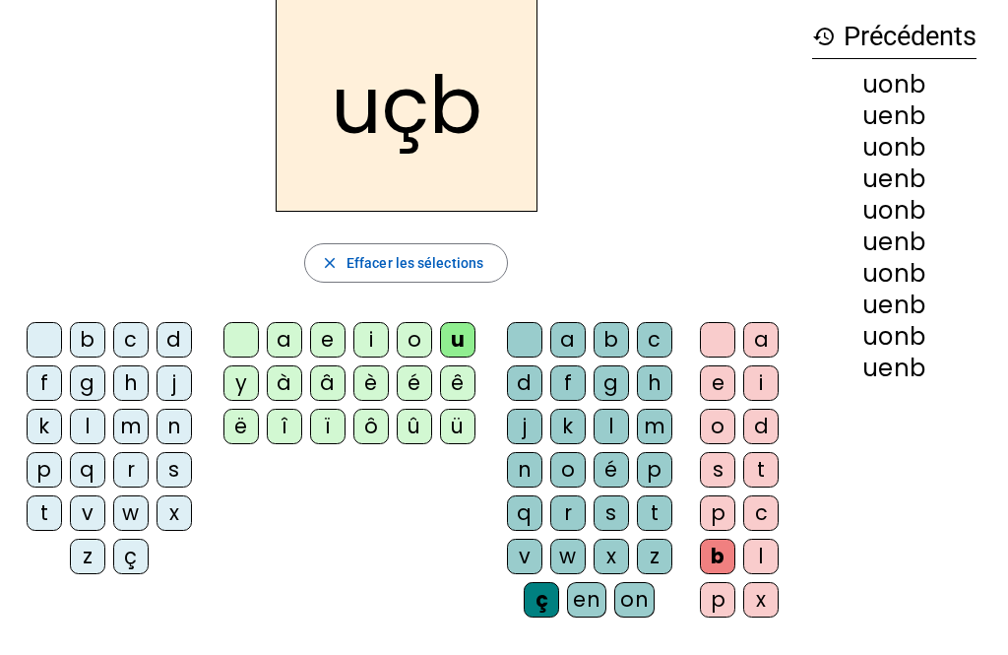
click at [616, 595] on div "on" at bounding box center [635, 599] width 40 height 35
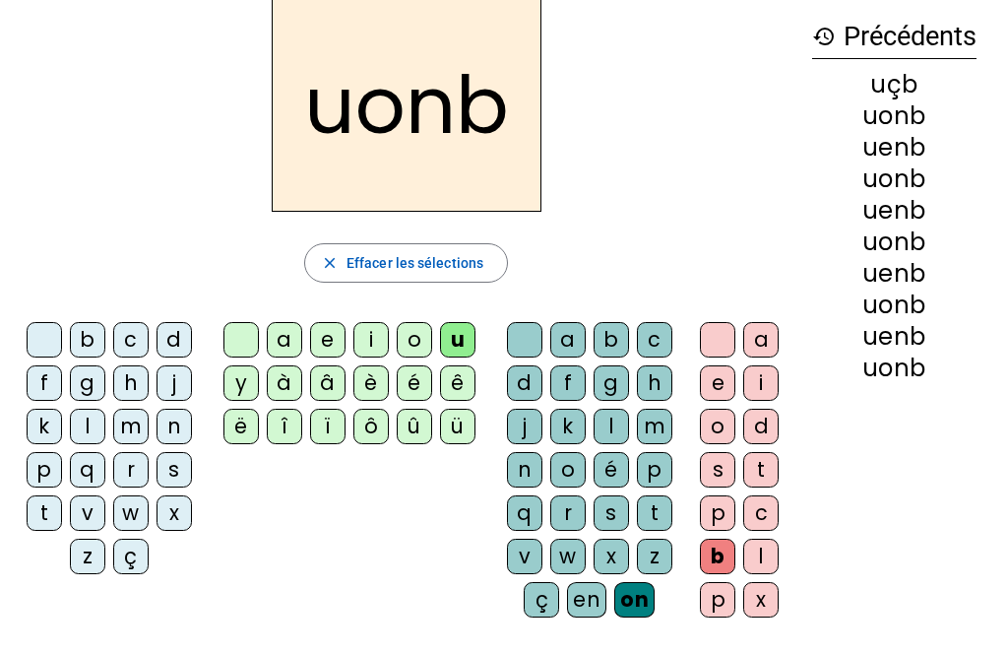
click at [533, 616] on div "ç" at bounding box center [541, 599] width 35 height 35
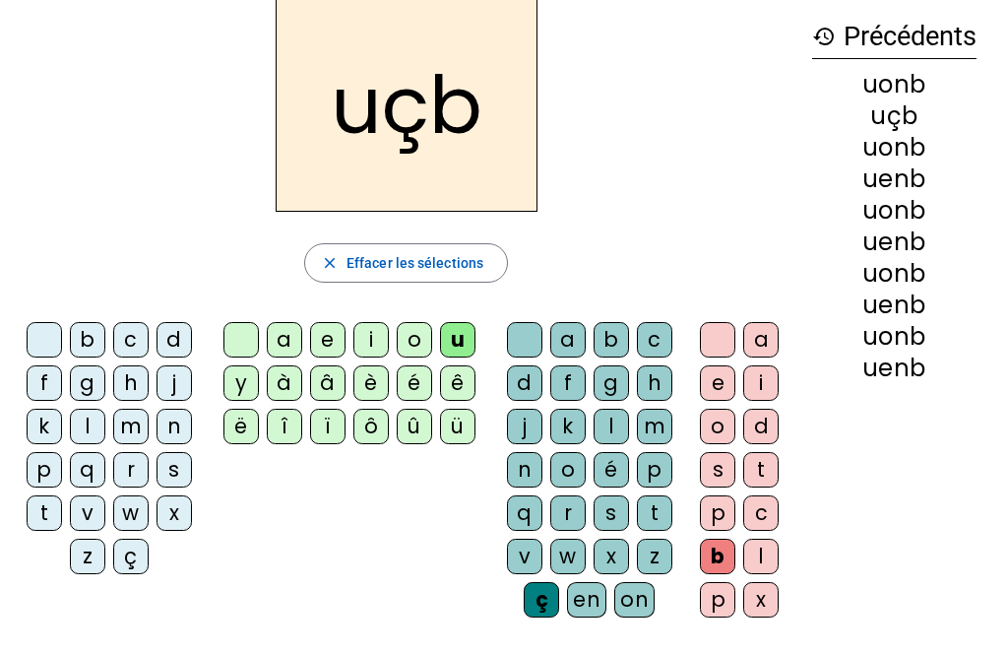
click at [600, 612] on div "en" at bounding box center [586, 599] width 39 height 35
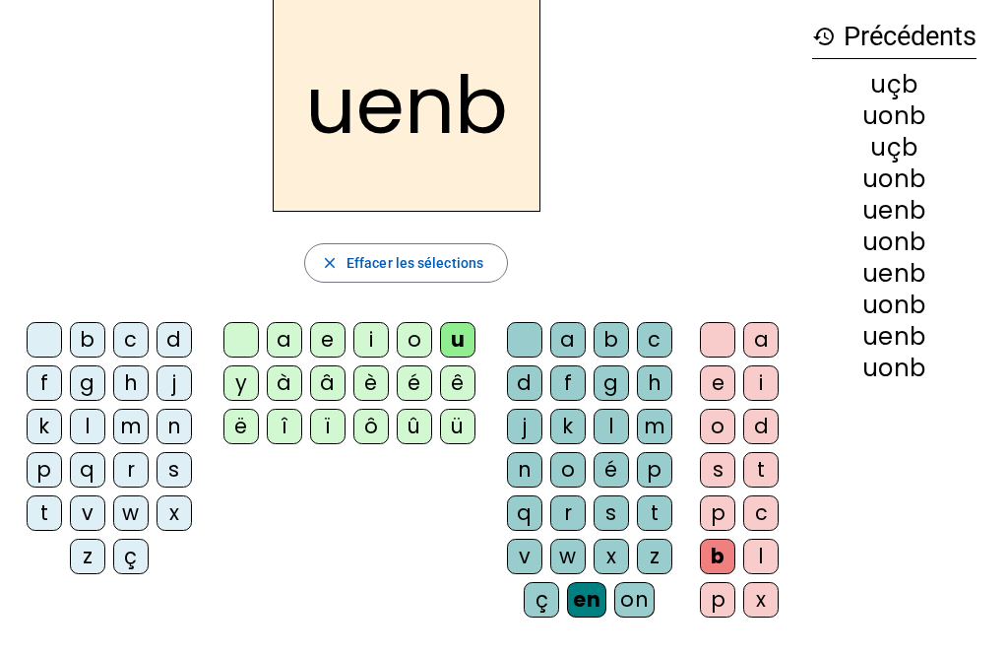
click at [555, 597] on div "ç" at bounding box center [541, 599] width 35 height 35
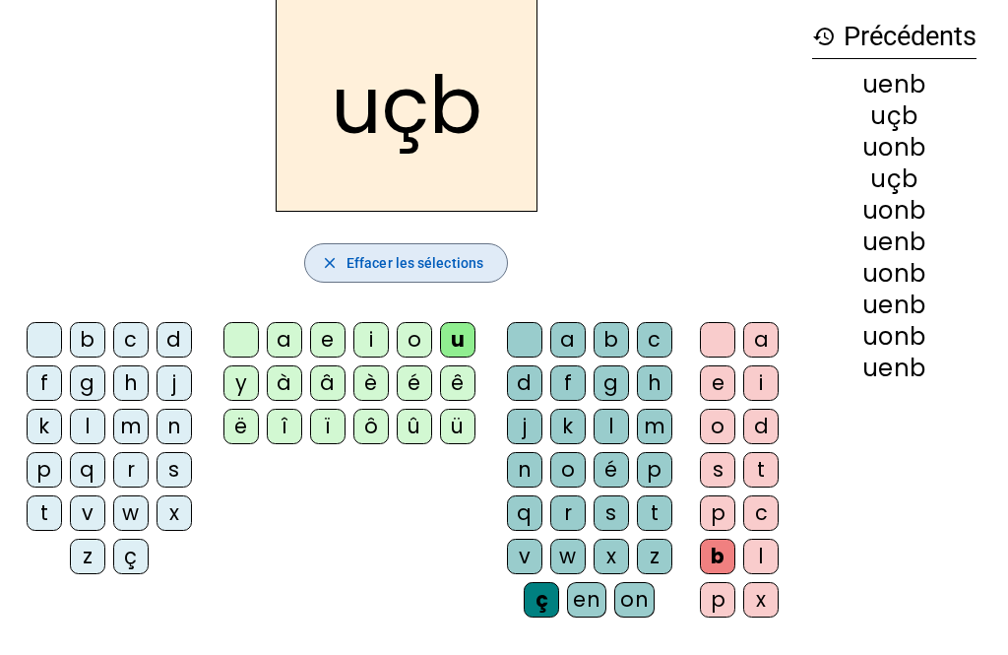
click at [429, 276] on span "button" at bounding box center [406, 262] width 202 height 47
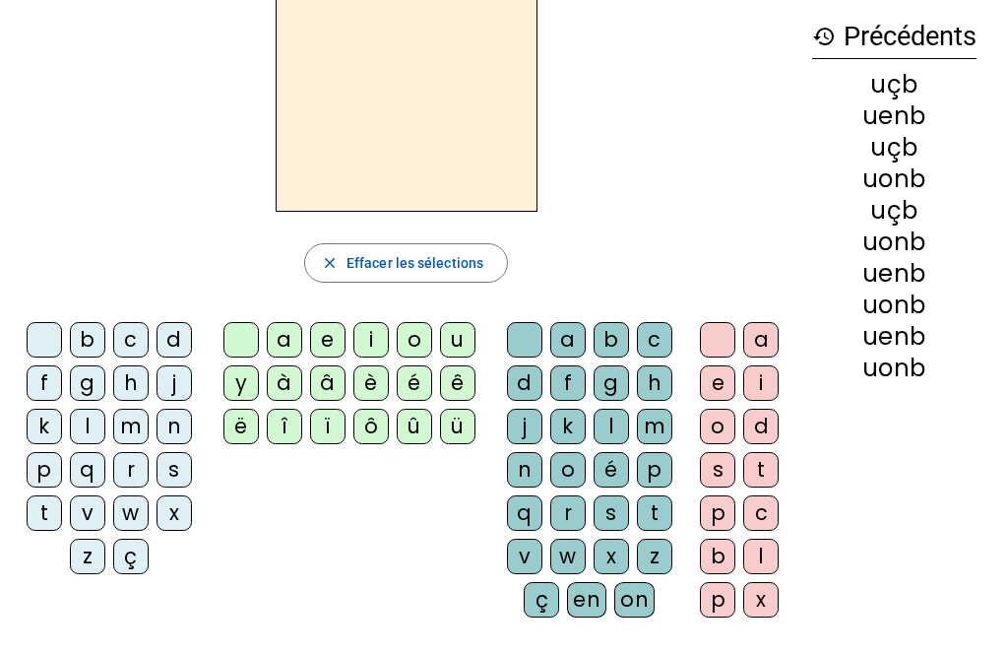
click at [100, 331] on div "b" at bounding box center [87, 339] width 35 height 35
click at [755, 337] on div "a" at bounding box center [761, 339] width 35 height 35
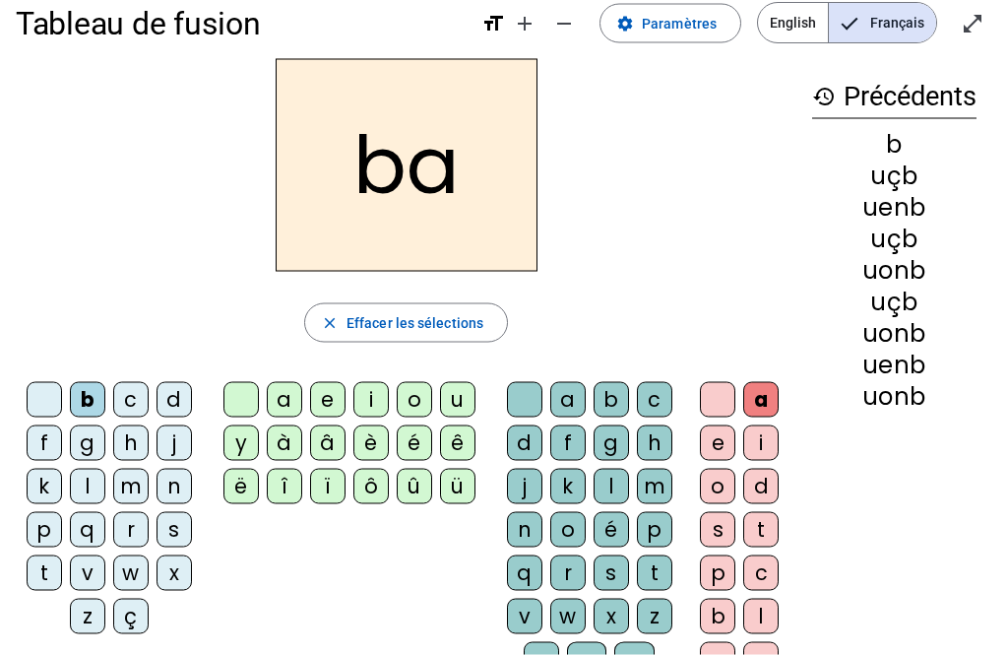
scroll to position [26, 0]
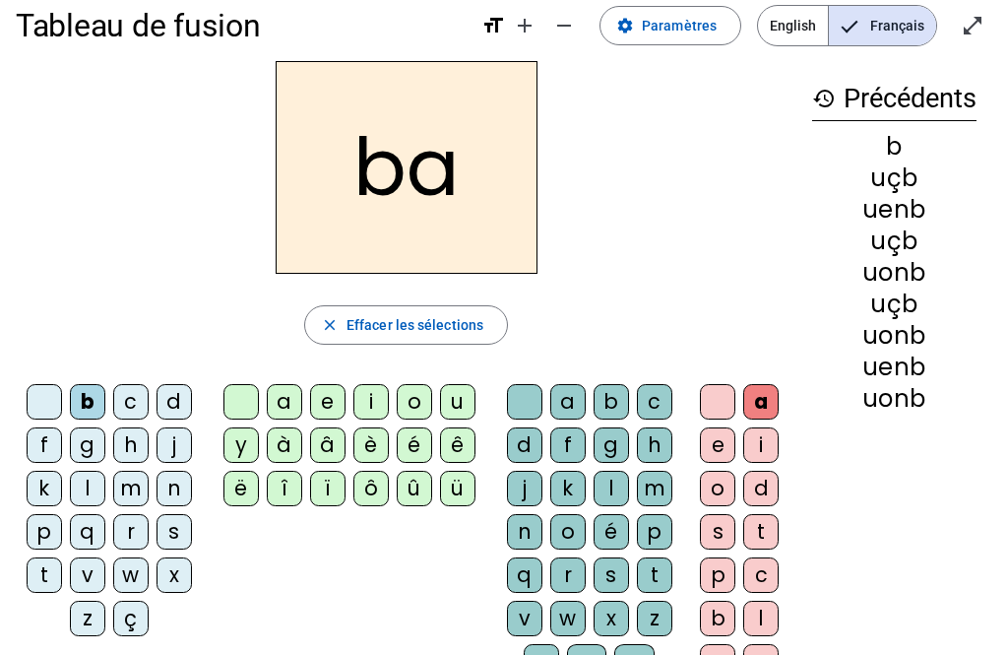
click at [75, 471] on div "l" at bounding box center [87, 488] width 35 height 35
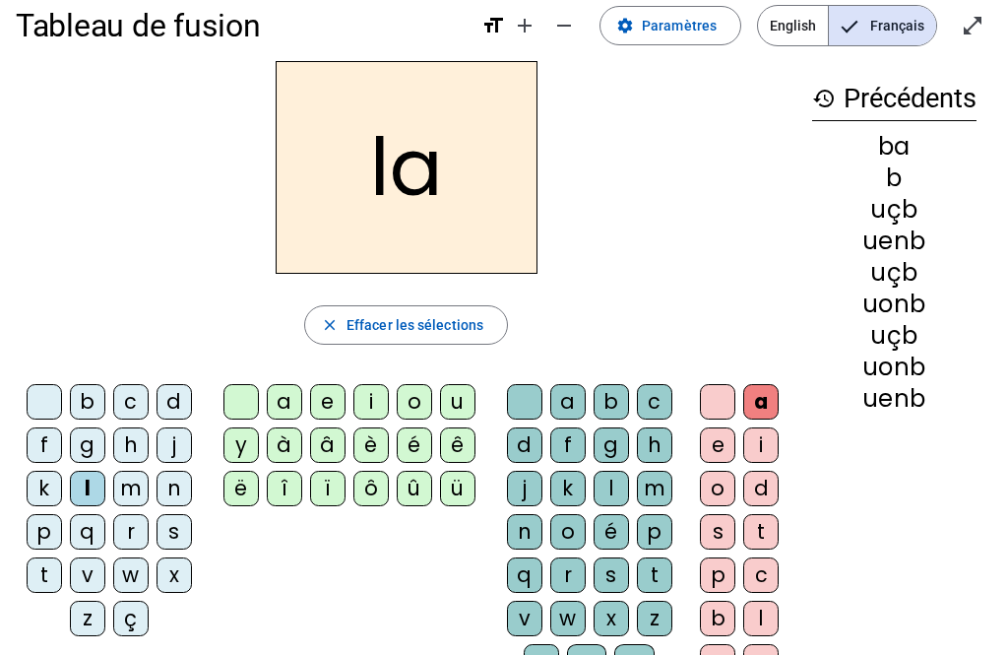
click at [137, 439] on div "h" at bounding box center [130, 444] width 35 height 35
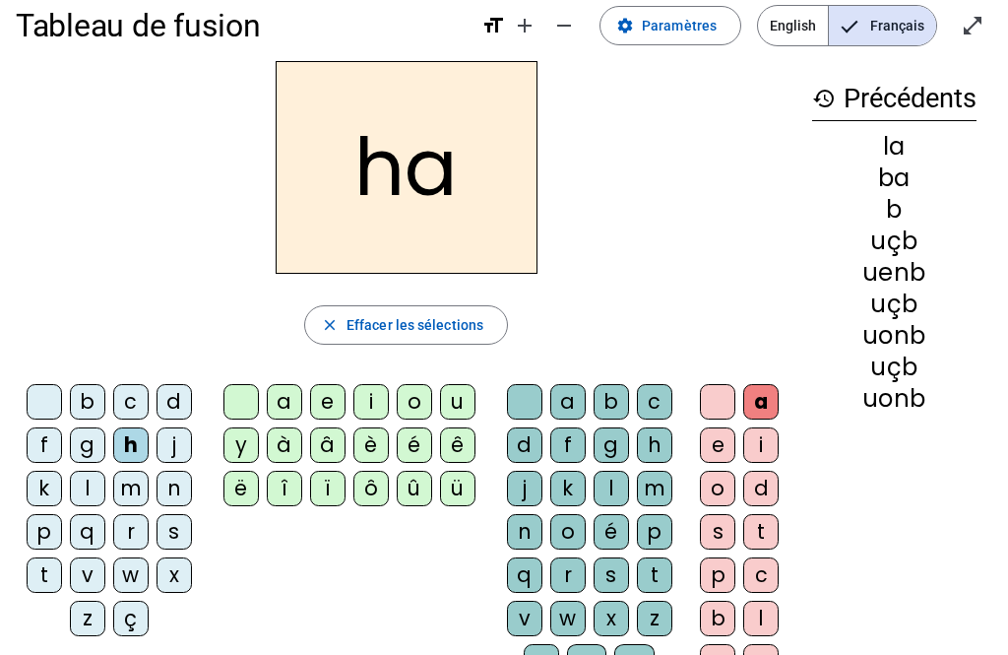
click at [174, 536] on div "s" at bounding box center [174, 531] width 35 height 35
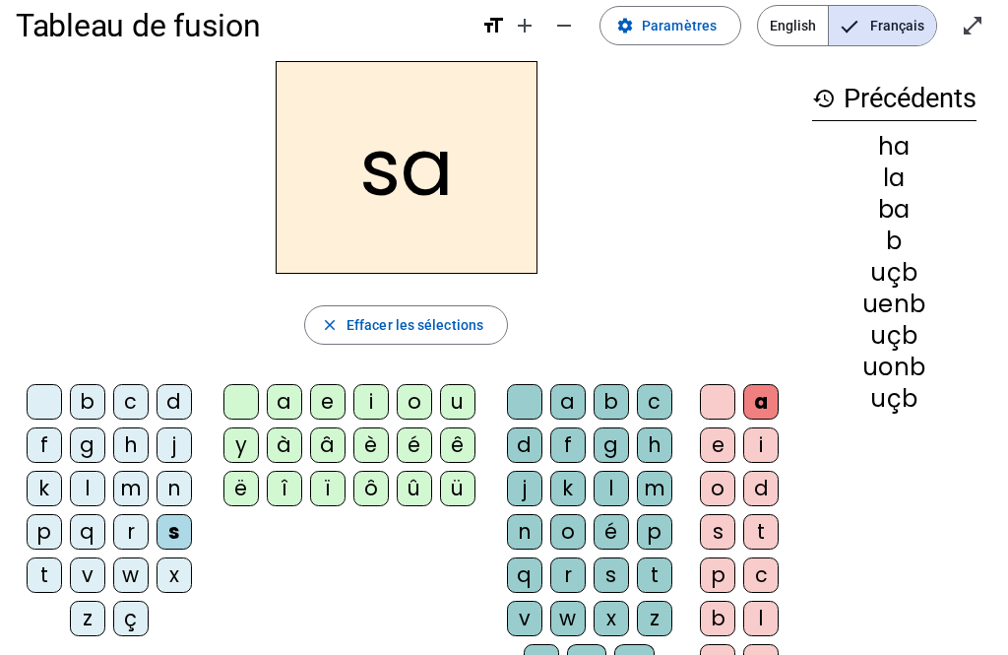
click at [157, 524] on div "s" at bounding box center [174, 531] width 35 height 35
click at [126, 519] on div "r" at bounding box center [130, 531] width 35 height 35
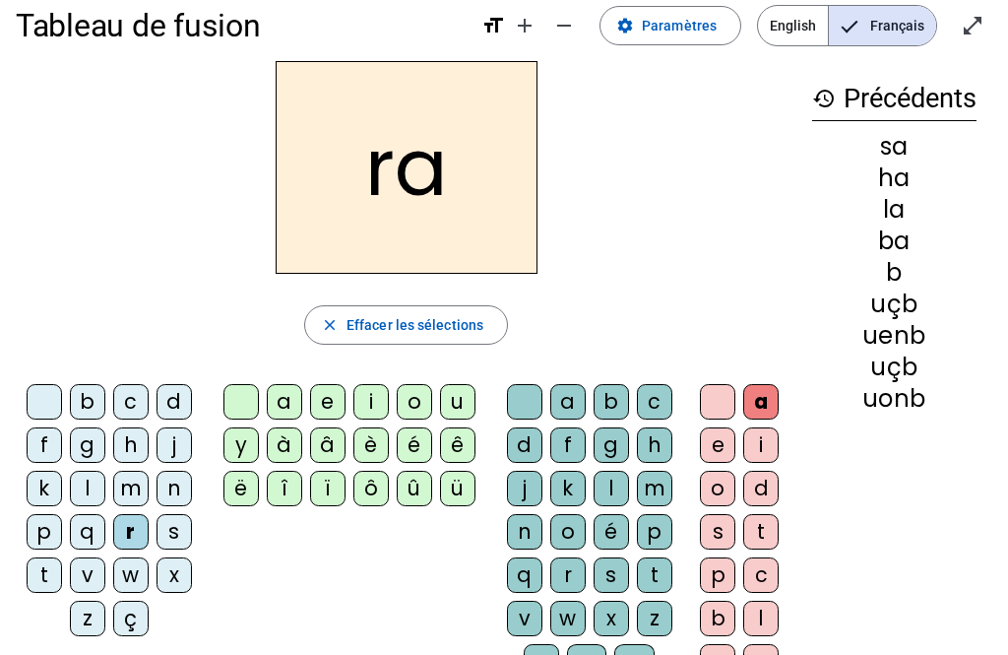
click at [158, 488] on div "n" at bounding box center [174, 488] width 35 height 35
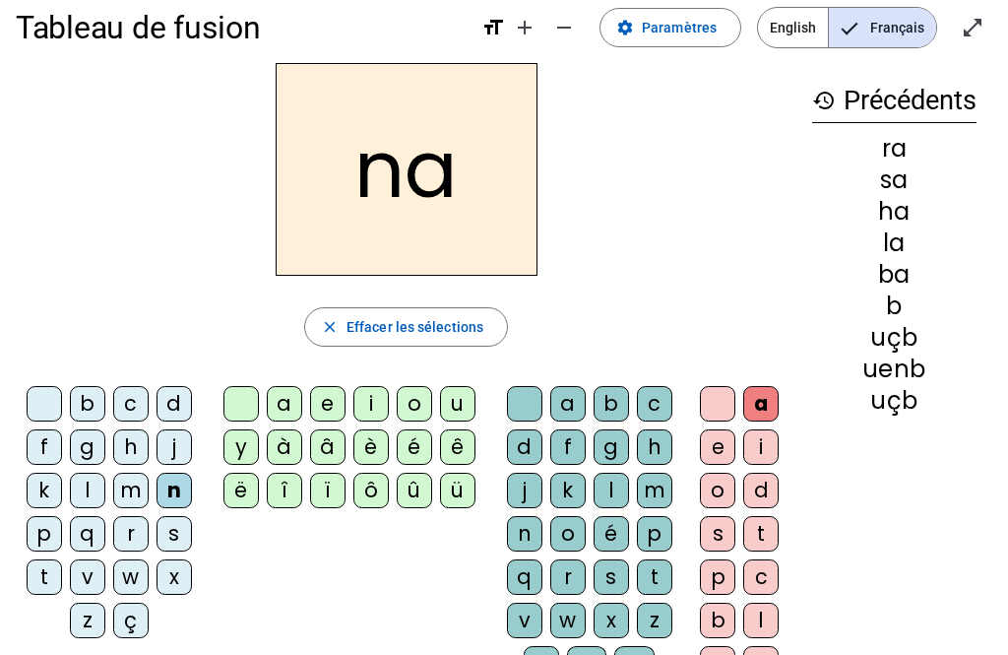
scroll to position [23, 0]
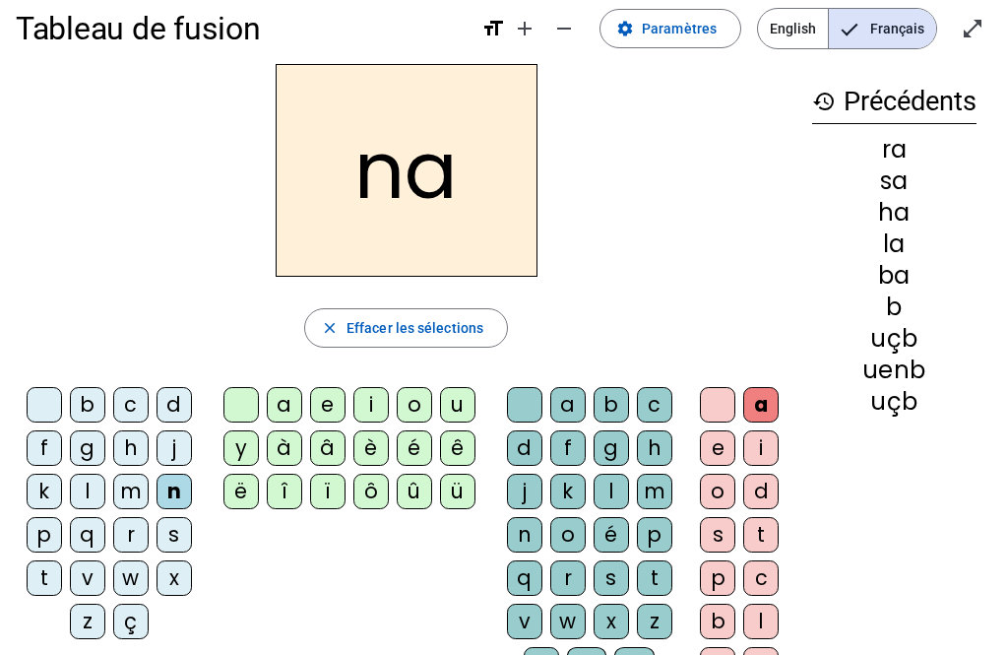
click at [135, 612] on div "ç" at bounding box center [130, 621] width 35 height 35
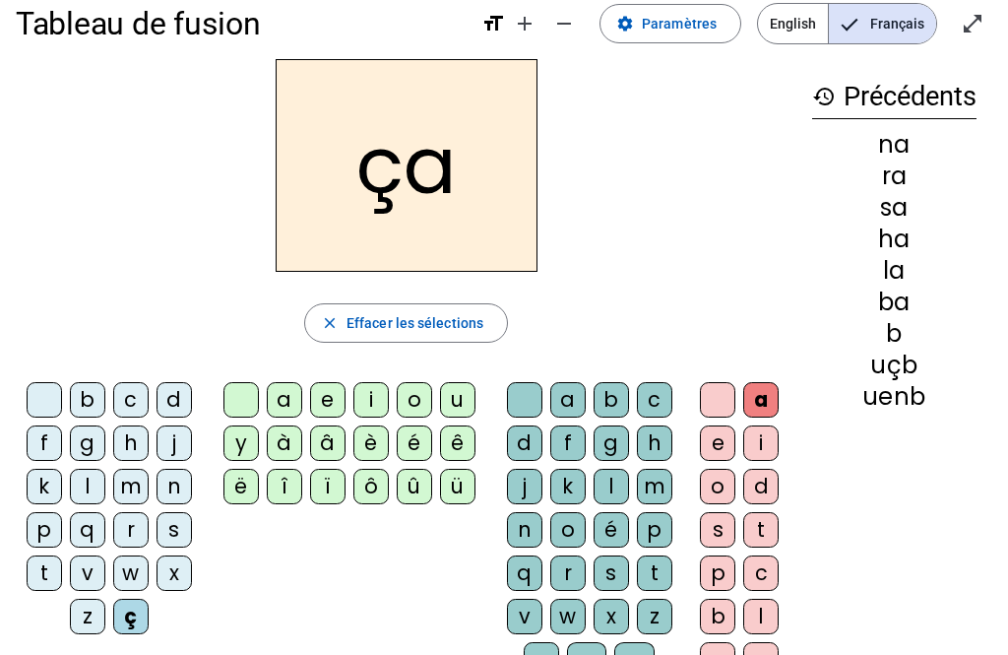
scroll to position [0, 0]
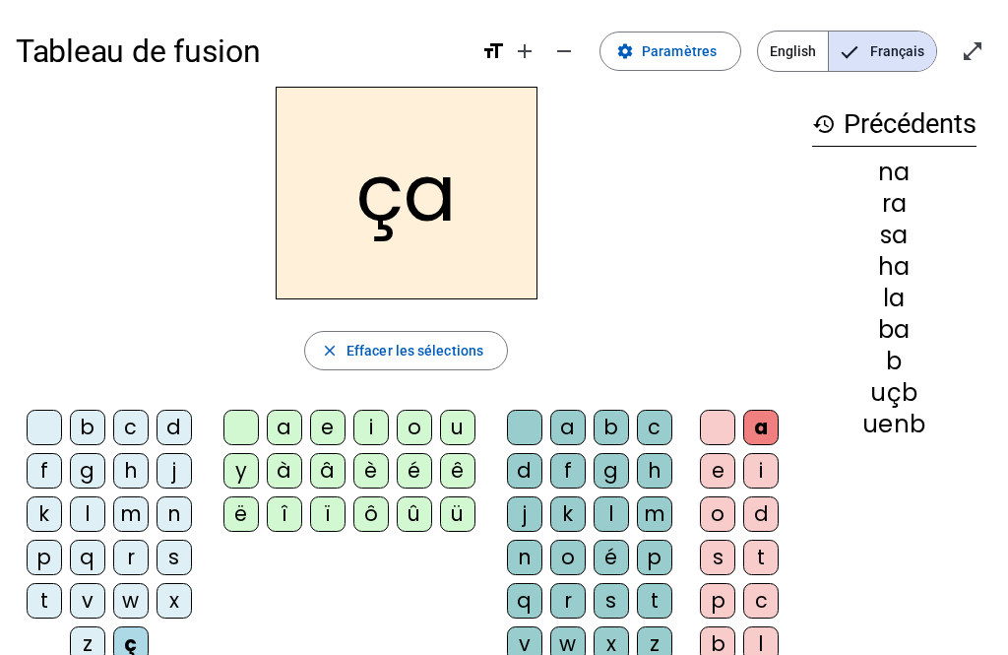
click at [644, 502] on div "m" at bounding box center [654, 513] width 35 height 35
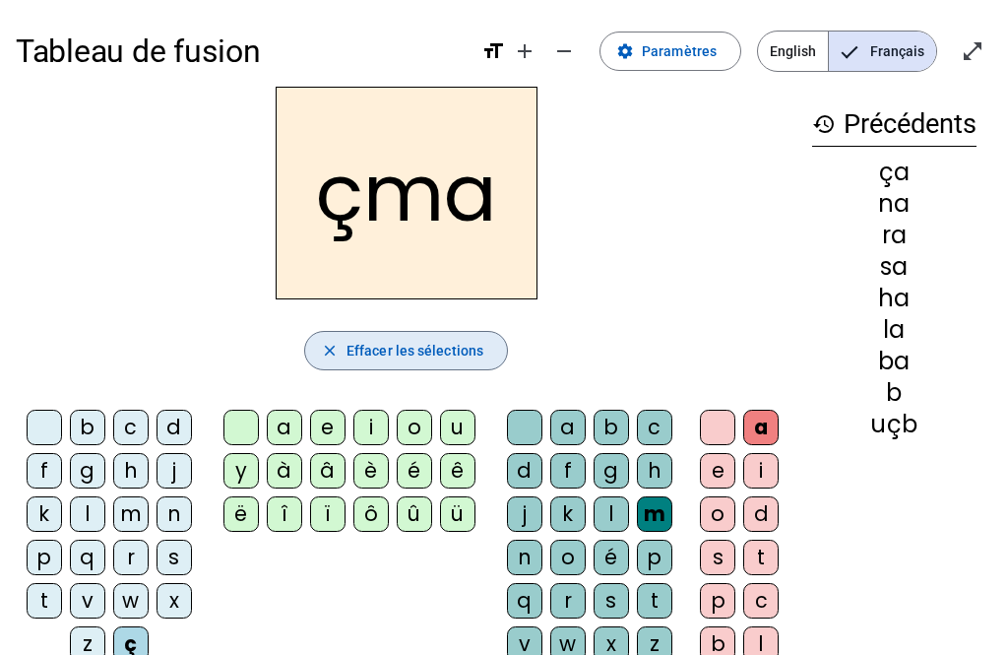
click at [422, 357] on span "Effacer les sélections" at bounding box center [415, 351] width 137 height 24
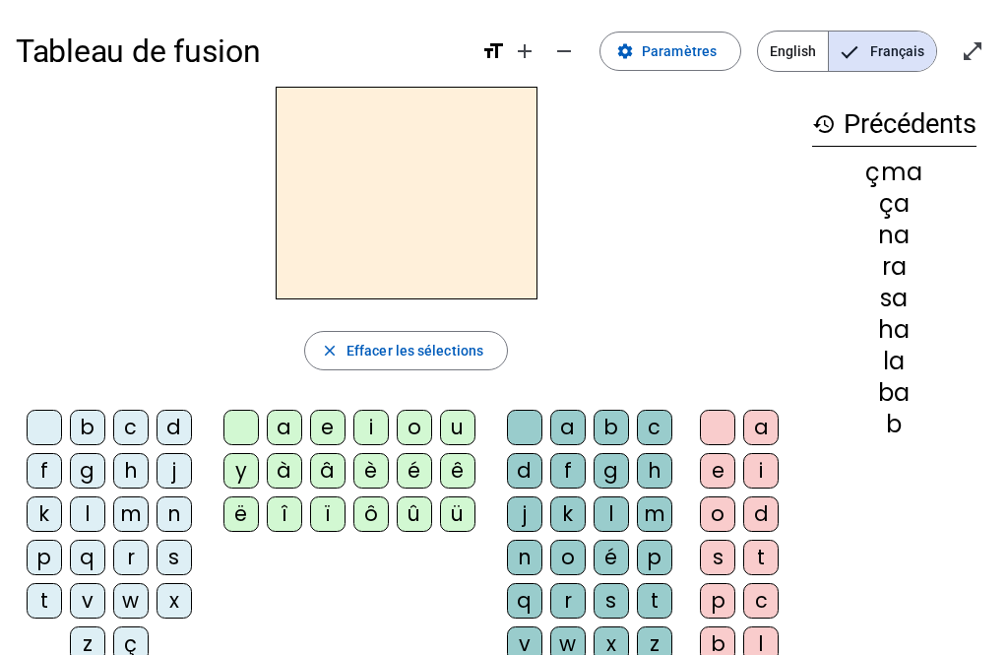
click at [161, 602] on div "x" at bounding box center [174, 600] width 35 height 35
click at [582, 547] on div "o" at bounding box center [568, 557] width 35 height 35
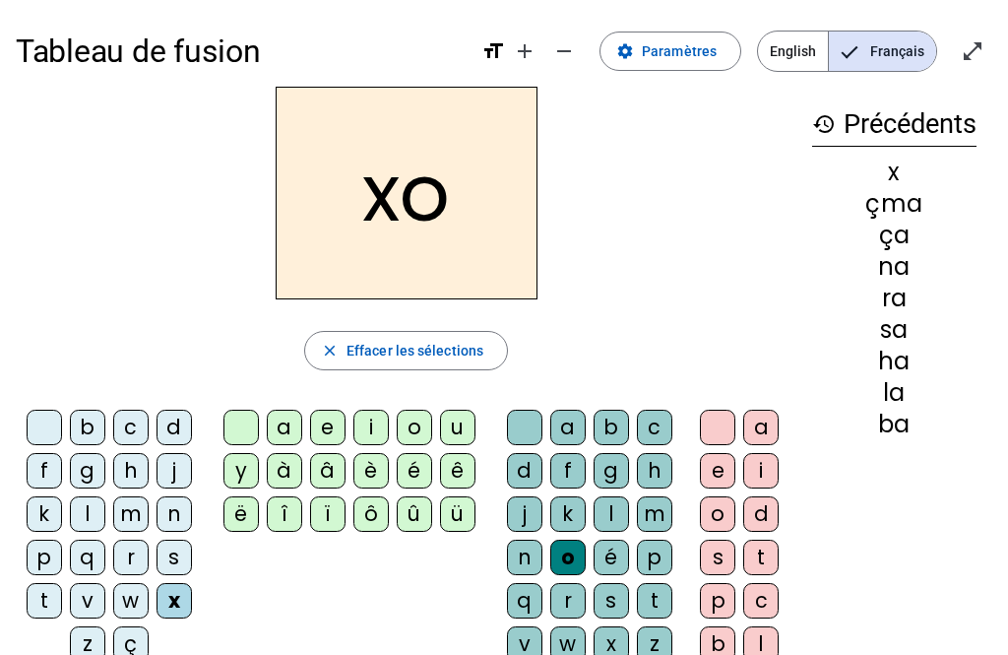
click at [403, 357] on span "Effacer les sélections" at bounding box center [415, 351] width 137 height 24
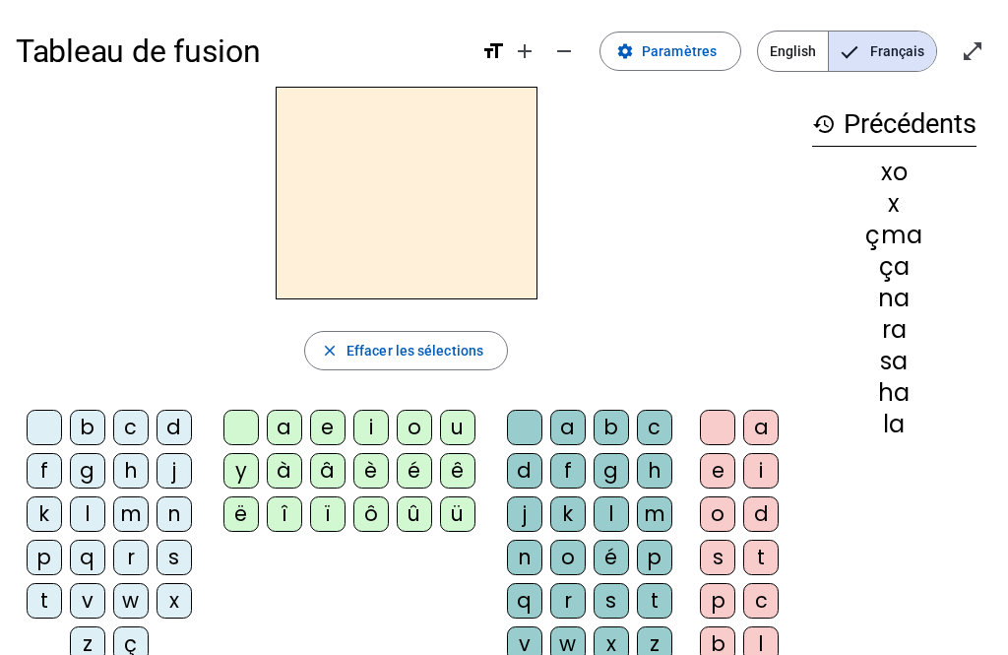
click at [599, 542] on div "é" at bounding box center [611, 557] width 35 height 35
click at [130, 583] on div "w" at bounding box center [130, 600] width 35 height 35
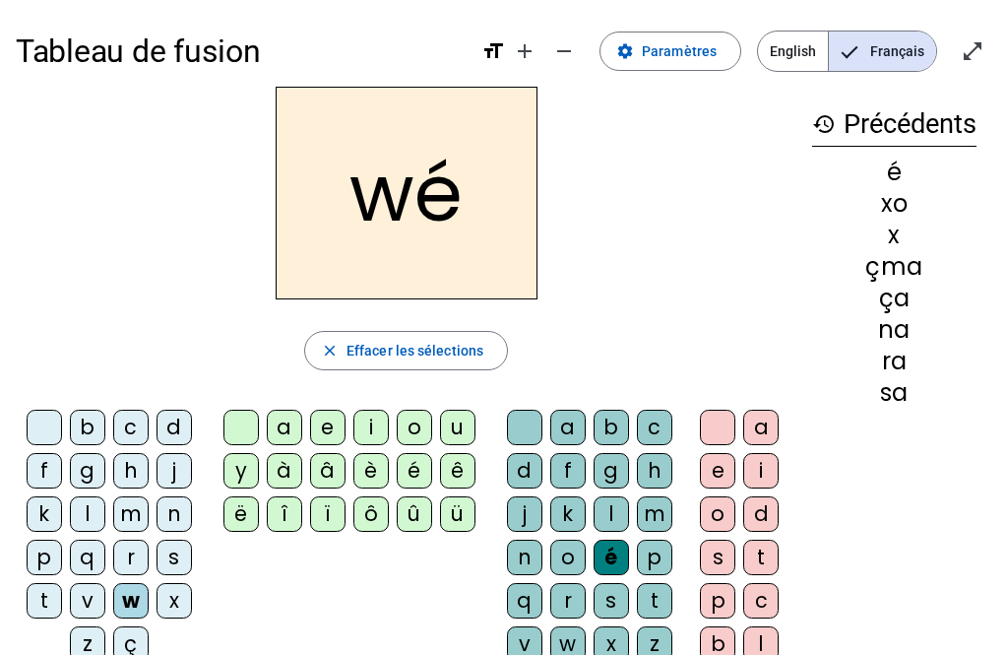
click at [642, 517] on div "m" at bounding box center [654, 513] width 35 height 35
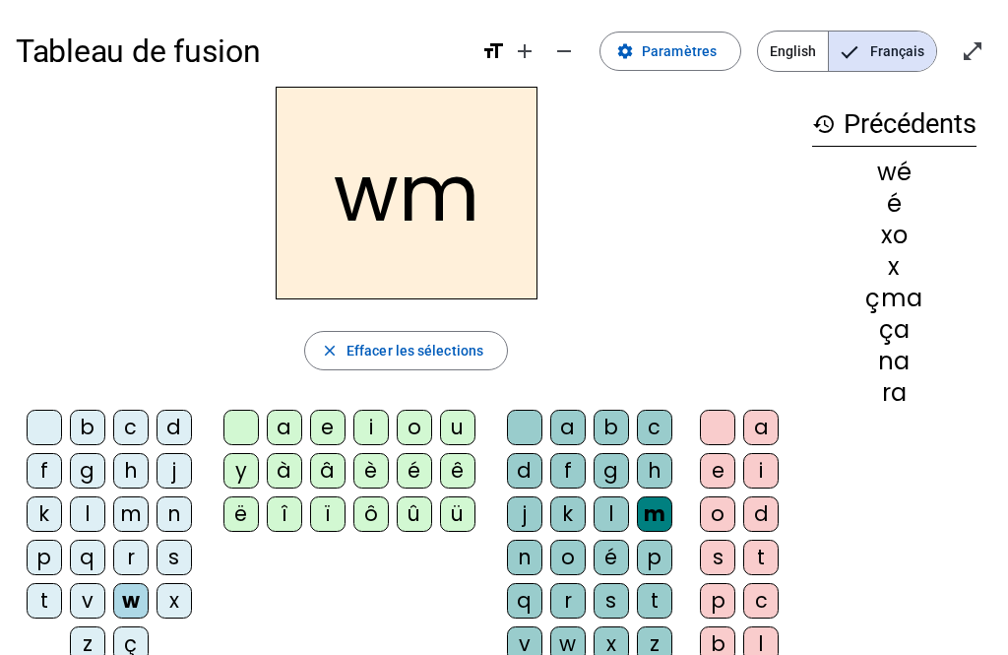
click at [413, 355] on span "Effacer les sélections" at bounding box center [415, 351] width 137 height 24
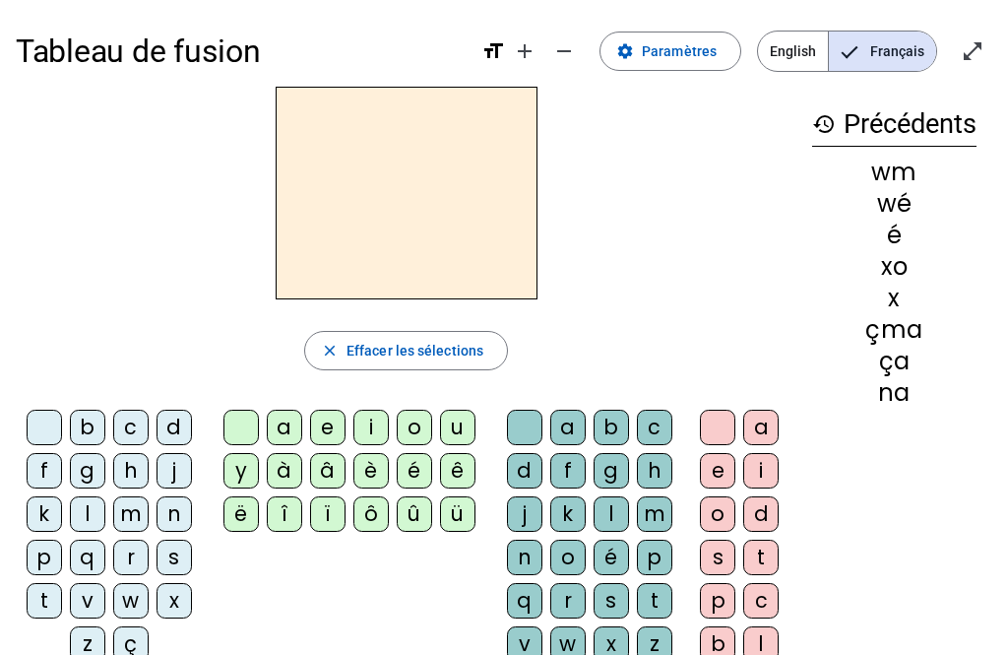
click at [145, 511] on div "m" at bounding box center [130, 513] width 35 height 35
click at [279, 427] on div "a" at bounding box center [284, 427] width 35 height 35
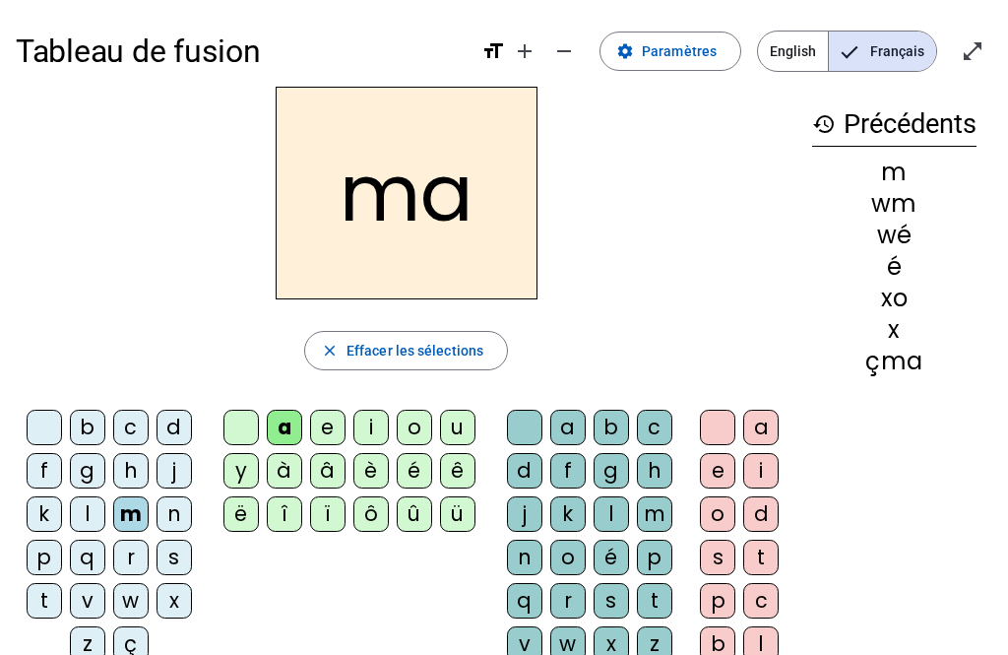
click at [333, 435] on div "e" at bounding box center [327, 427] width 35 height 35
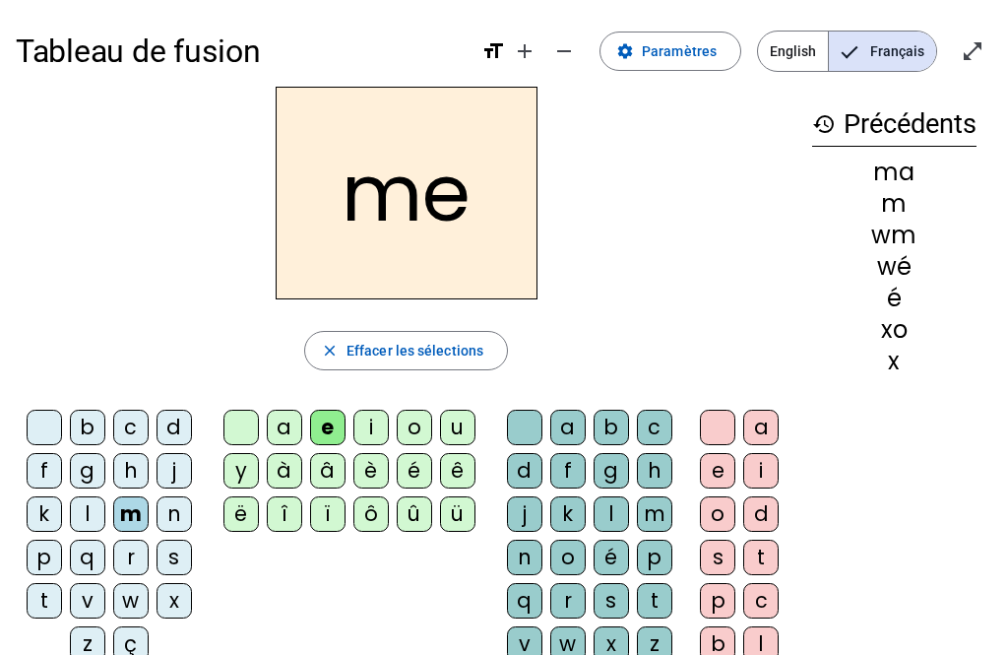
click at [388, 425] on div "i" at bounding box center [371, 427] width 35 height 35
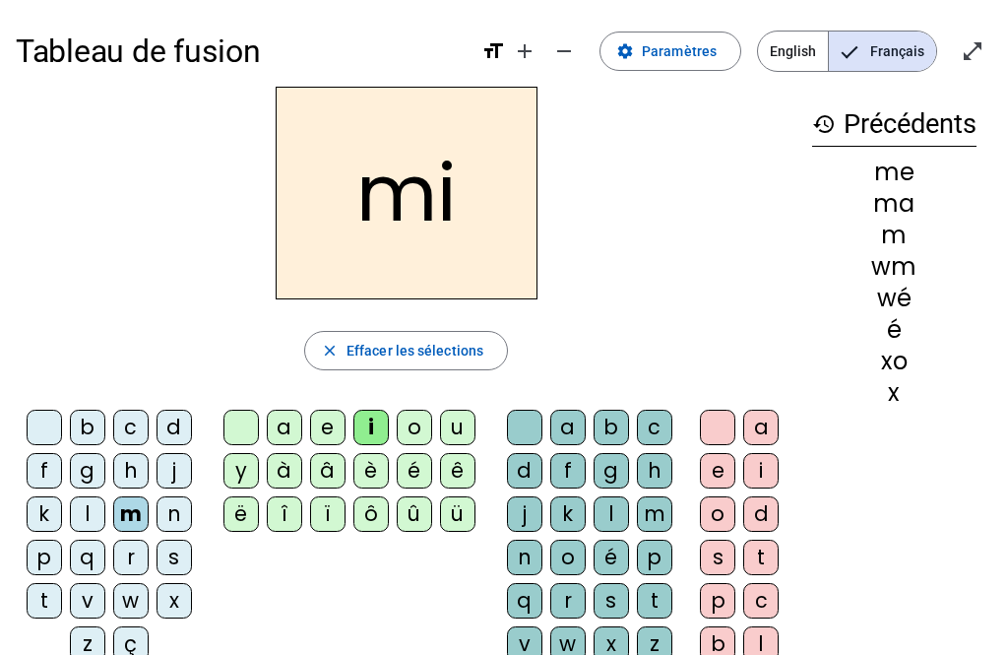
click at [372, 420] on div "i" at bounding box center [371, 427] width 35 height 35
